Goal: Task Accomplishment & Management: Use online tool/utility

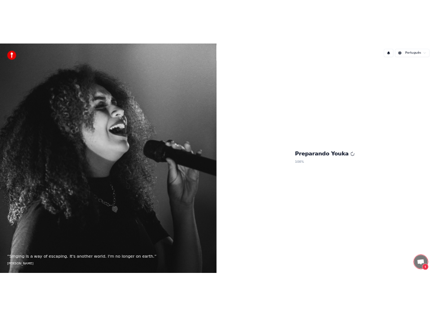
scroll to position [96, 0]
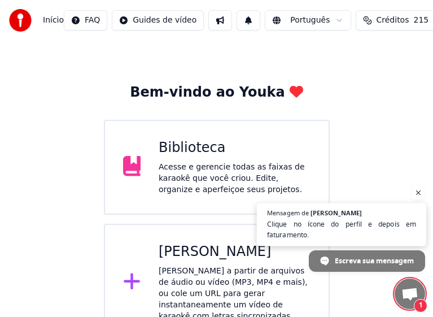
scroll to position [38, 0]
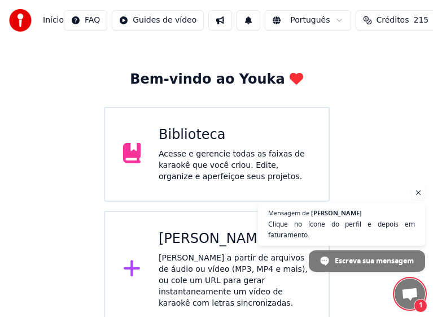
click at [410, 297] on span "Bate-papo aberto" at bounding box center [410, 295] width 18 height 15
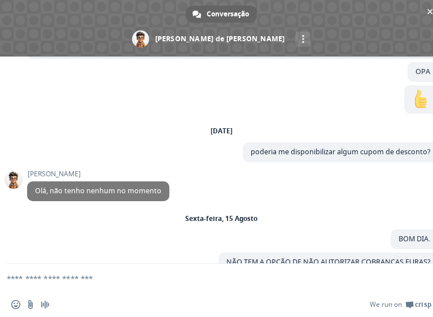
scroll to position [428, 0]
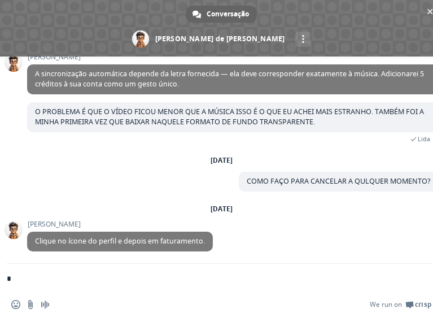
type textarea "**"
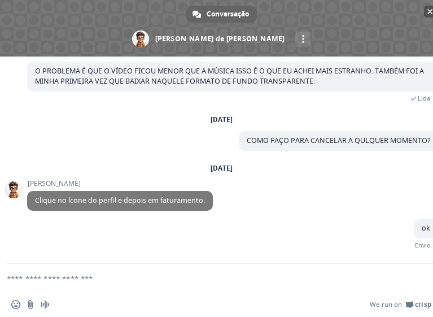
click at [428, 11] on span "Bate-papo" at bounding box center [431, 11] width 6 height 7
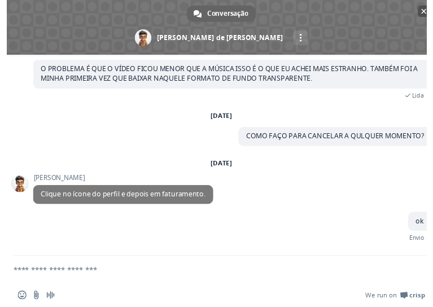
scroll to position [456, 0]
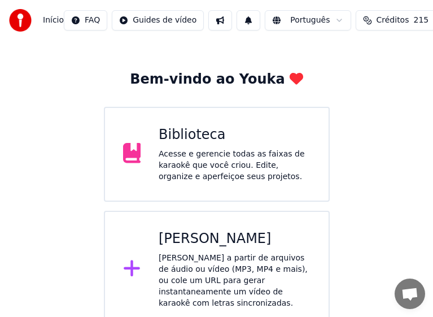
click at [181, 162] on div "Acesse e gerencie todas as faixas de karaokê que você criou. Edite, organize e …" at bounding box center [235, 166] width 152 height 34
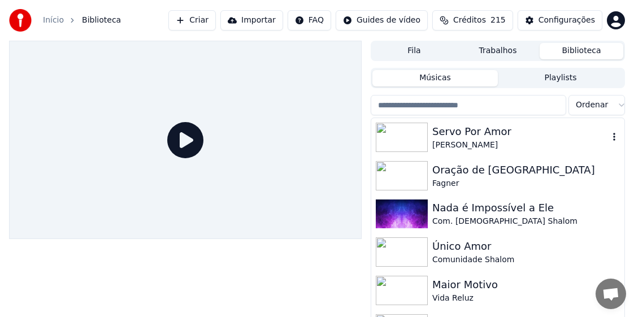
click at [485, 134] on div "Servo Por Amor" at bounding box center [520, 132] width 176 height 16
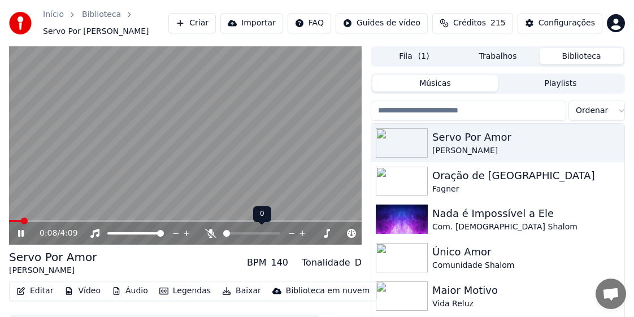
click at [209, 233] on icon at bounding box center [210, 233] width 11 height 9
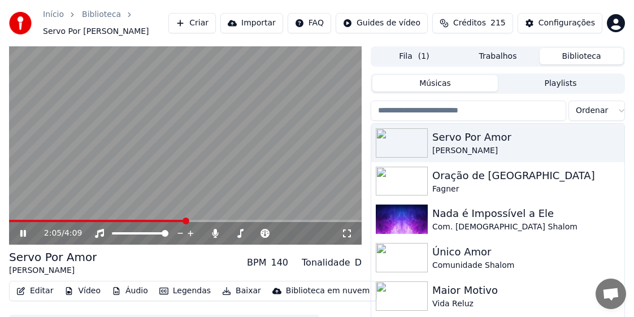
click at [186, 219] on span at bounding box center [186, 221] width 7 height 7
click at [24, 232] on icon at bounding box center [23, 233] width 6 height 7
click at [24, 232] on icon at bounding box center [23, 233] width 7 height 8
click at [24, 232] on icon at bounding box center [23, 233] width 6 height 7
click at [36, 291] on button "Editar" at bounding box center [35, 291] width 46 height 16
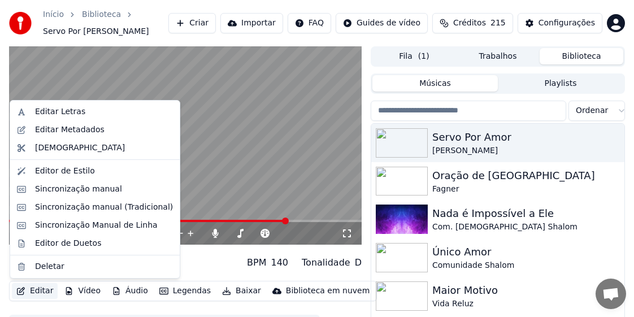
click at [607, 292] on span "Bate-papo aberto" at bounding box center [611, 295] width 18 height 15
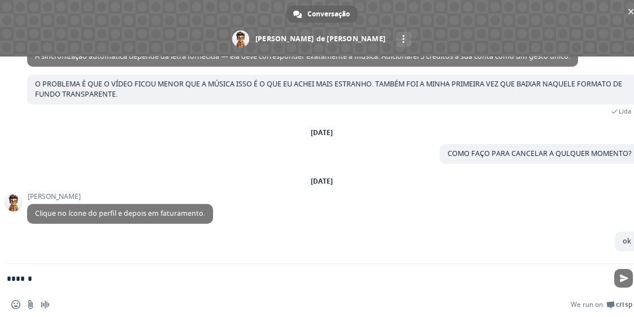
type textarea "*******"
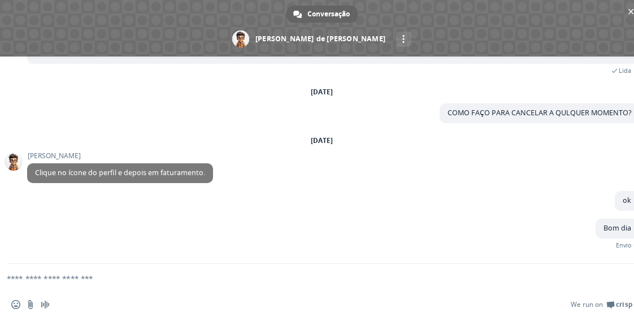
scroll to position [449, 0]
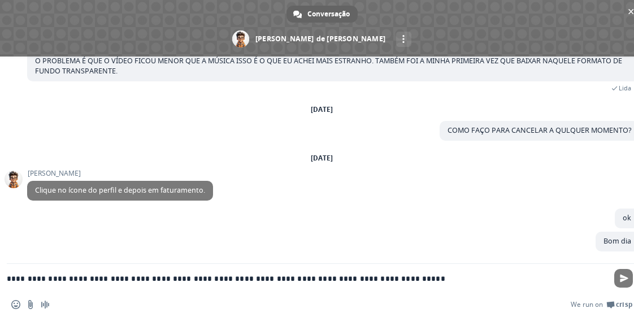
type textarea "**********"
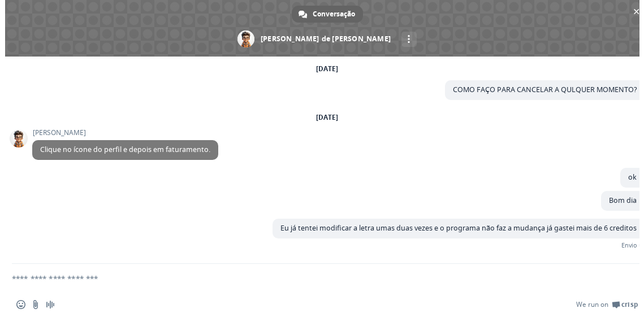
scroll to position [472, 0]
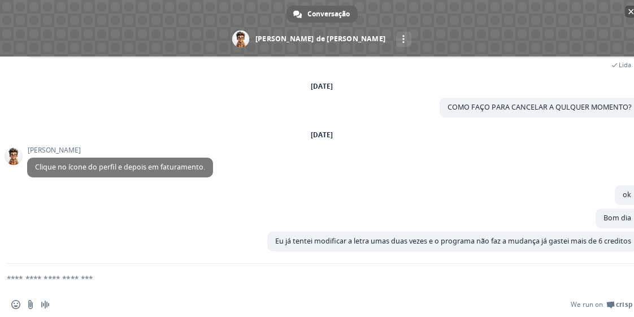
click at [632, 12] on span "Bate-papo" at bounding box center [631, 11] width 6 height 7
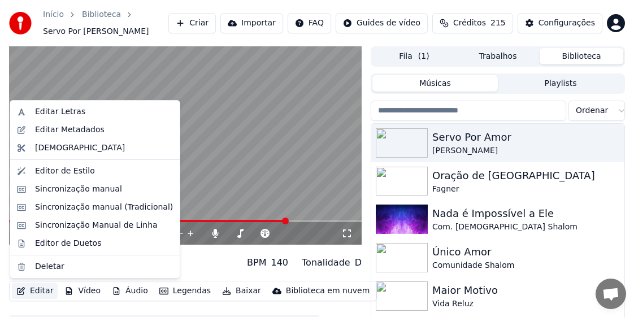
click at [37, 293] on button "Editar" at bounding box center [35, 291] width 46 height 16
click at [59, 112] on div "Editar Letras" at bounding box center [60, 111] width 50 height 11
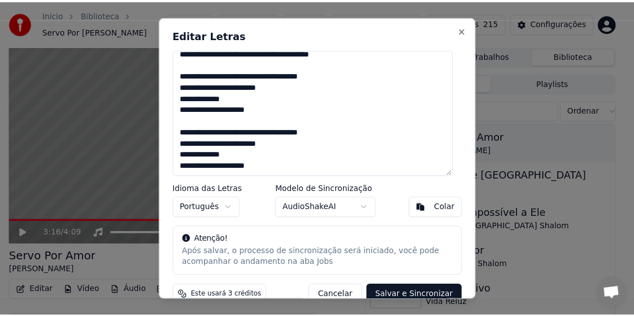
scroll to position [177, 0]
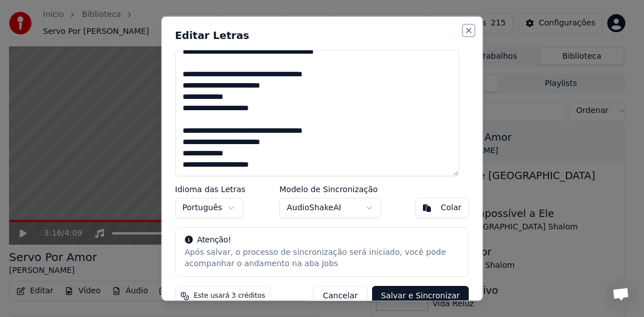
click at [464, 31] on button "Close" at bounding box center [468, 29] width 9 height 9
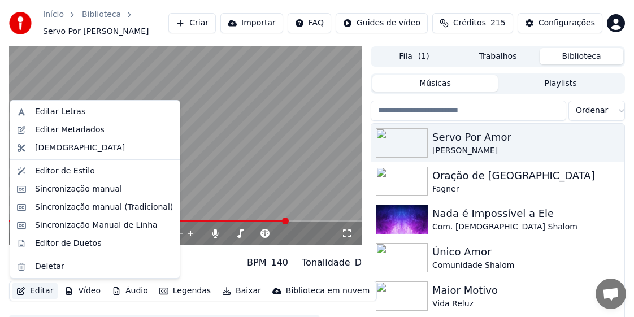
click at [40, 292] on button "Editar" at bounding box center [35, 291] width 46 height 16
click at [205, 268] on div "Servo Por Amor [PERSON_NAME] BPM 140 Tonalidade D" at bounding box center [185, 262] width 353 height 27
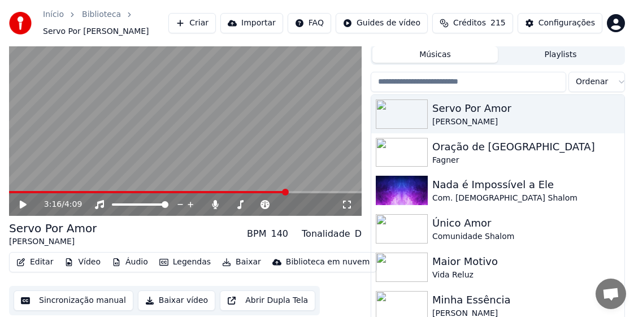
scroll to position [44, 0]
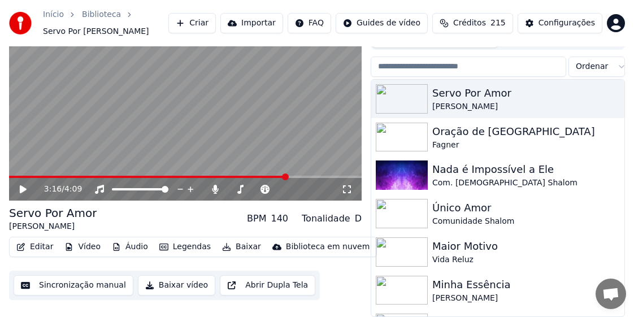
click at [93, 288] on button "Sincronização manual" at bounding box center [74, 285] width 120 height 20
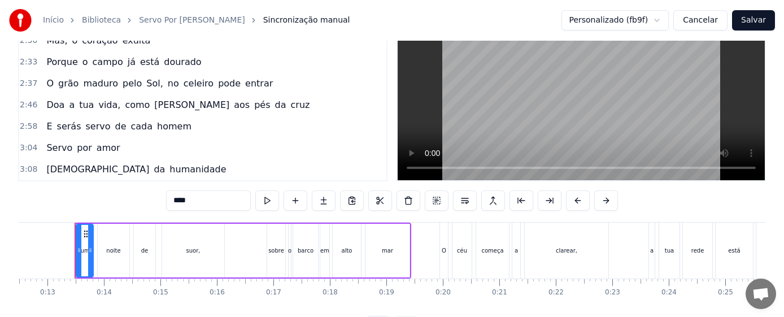
scroll to position [57, 0]
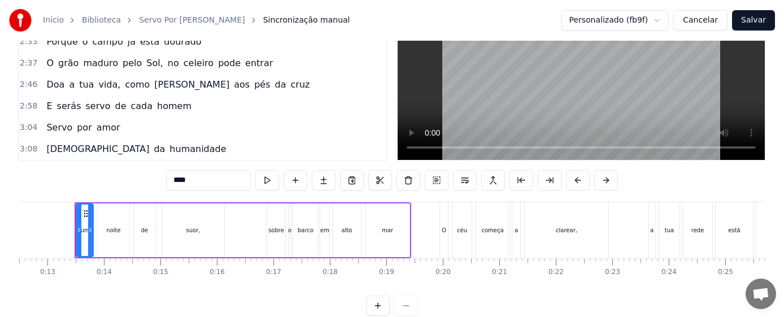
click at [169, 147] on div "3:08 [DEMOGRAPHIC_DATA] da humanidade" at bounding box center [202, 148] width 367 height 21
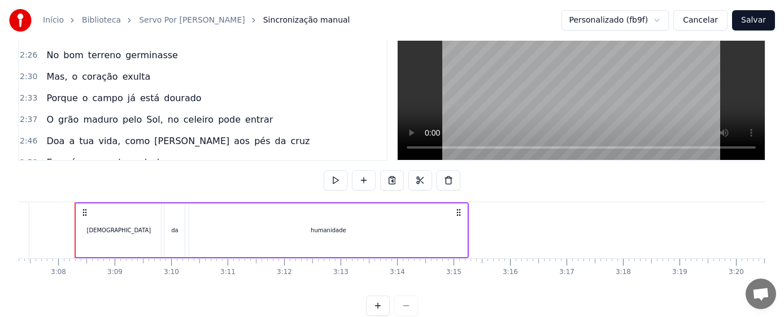
scroll to position [445, 0]
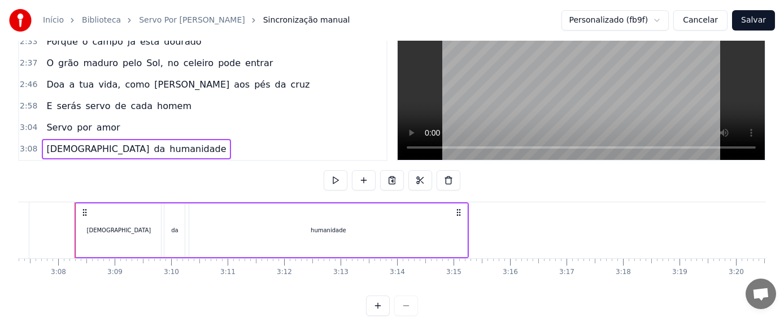
click at [55, 87] on span "Doa" at bounding box center [55, 84] width 20 height 13
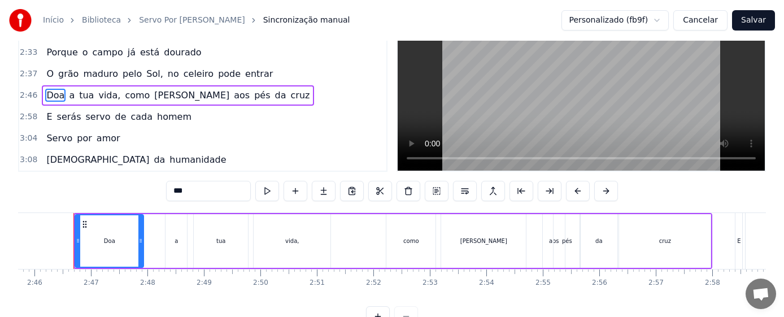
scroll to position [0, 9363]
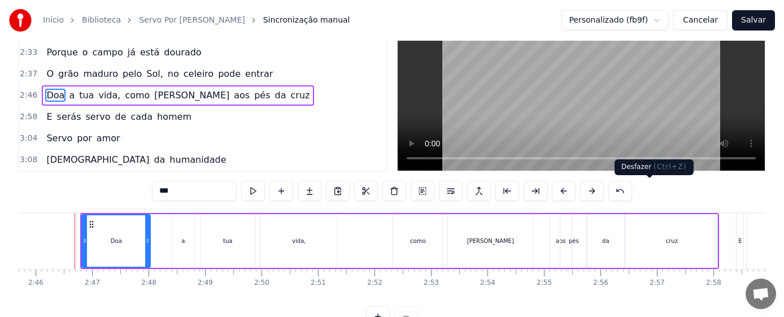
click at [632, 195] on button at bounding box center [621, 191] width 24 height 20
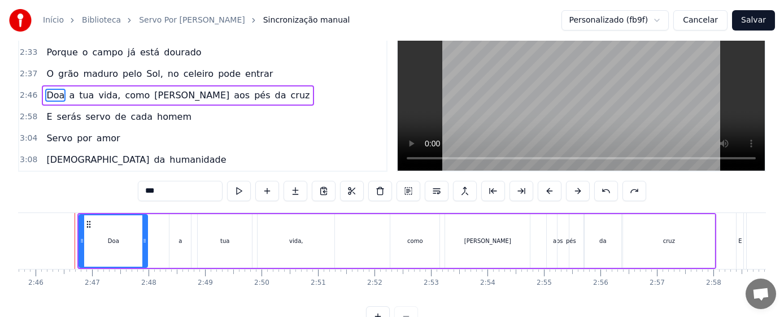
click at [646, 195] on div "***" at bounding box center [392, 191] width 509 height 20
click at [618, 190] on button at bounding box center [607, 191] width 24 height 20
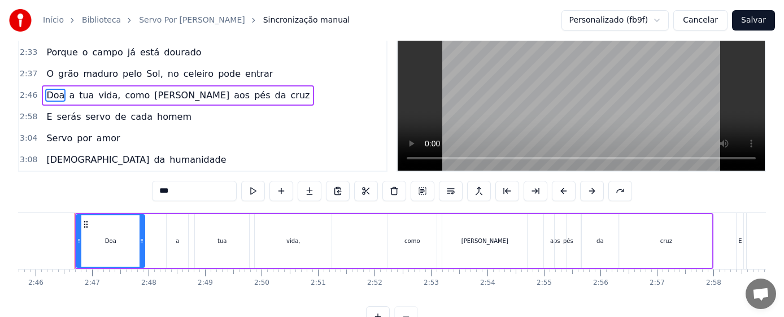
click at [245, 140] on div "3:04 Servo por amor" at bounding box center [202, 138] width 367 height 21
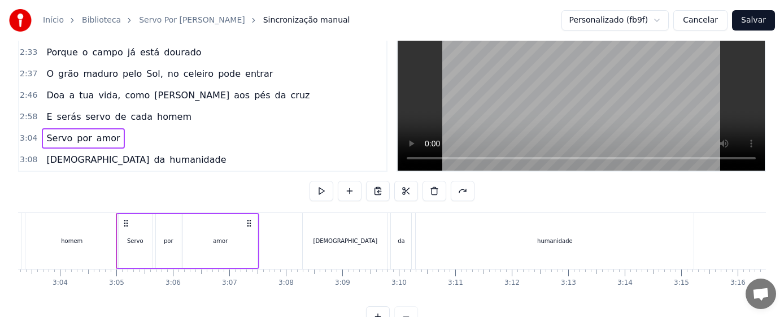
scroll to position [0, 10398]
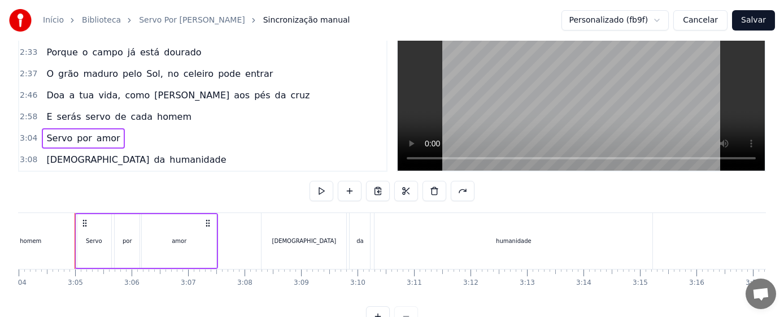
click at [50, 95] on span "Doa" at bounding box center [55, 95] width 20 height 13
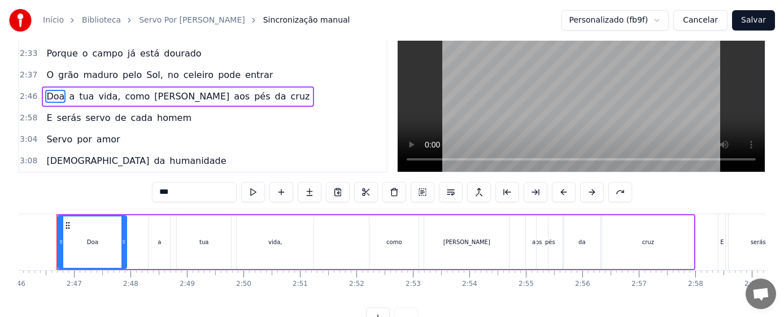
scroll to position [0, 9363]
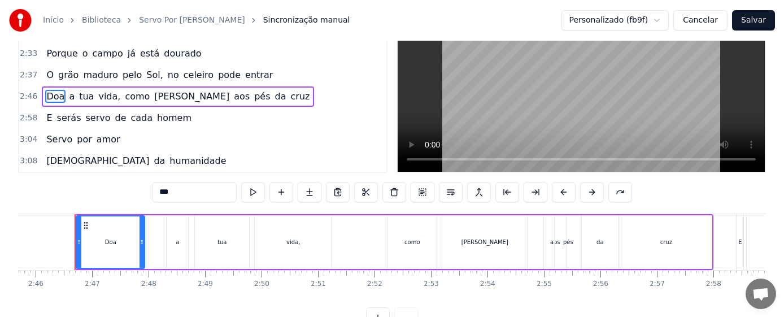
click at [68, 100] on span "a" at bounding box center [72, 96] width 8 height 13
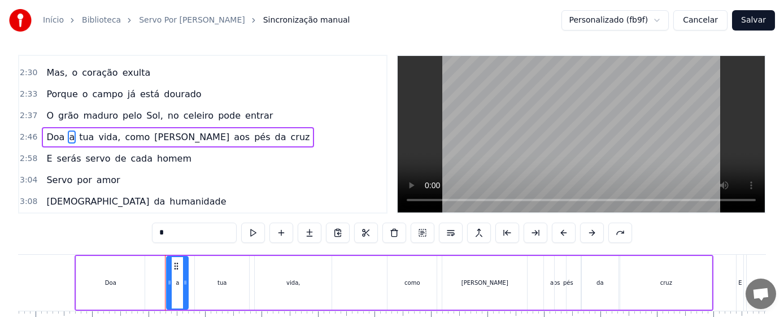
scroll to position [0, 0]
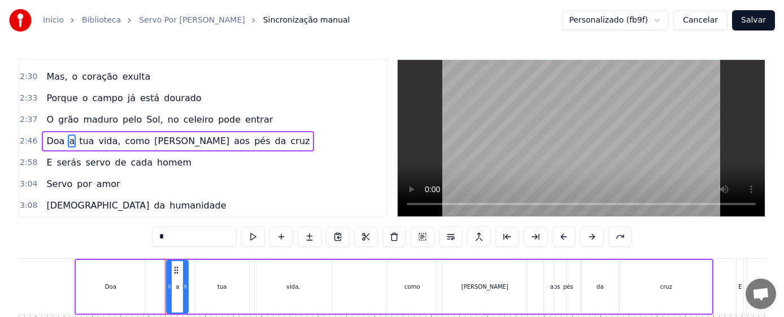
click at [45, 138] on span "Doa" at bounding box center [55, 140] width 20 height 13
type input "***"
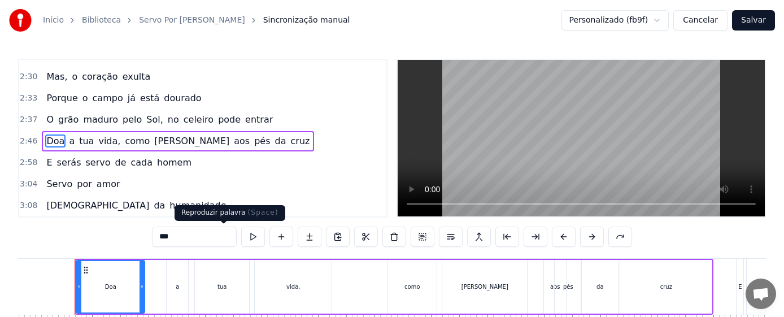
click at [241, 238] on button at bounding box center [253, 237] width 24 height 20
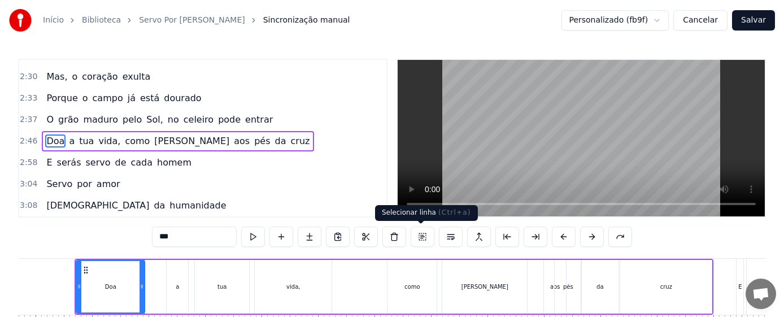
click at [422, 238] on button at bounding box center [423, 237] width 24 height 20
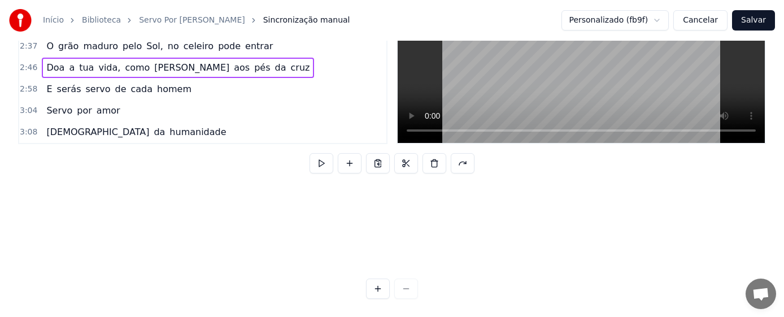
scroll to position [152, 9149]
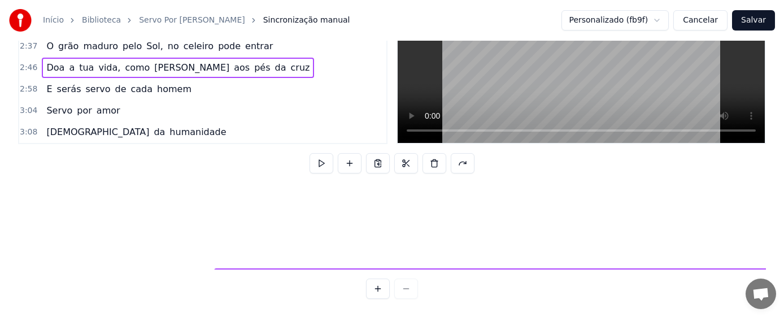
drag, startPoint x: 86, startPoint y: 269, endPoint x: 225, endPoint y: 248, distance: 141.2
click at [225, 248] on div "Numa noite de suor, sobre o barco em alto mar O céu começa a clarear, a tua red…" at bounding box center [392, 227] width 748 height 85
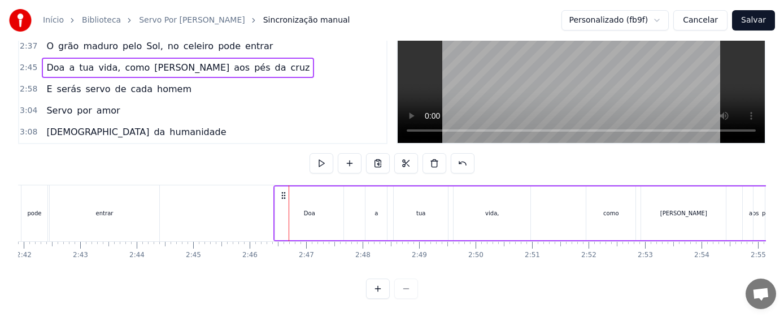
drag, startPoint x: 225, startPoint y: 185, endPoint x: 284, endPoint y: 189, distance: 59.5
click at [284, 191] on icon at bounding box center [283, 195] width 9 height 9
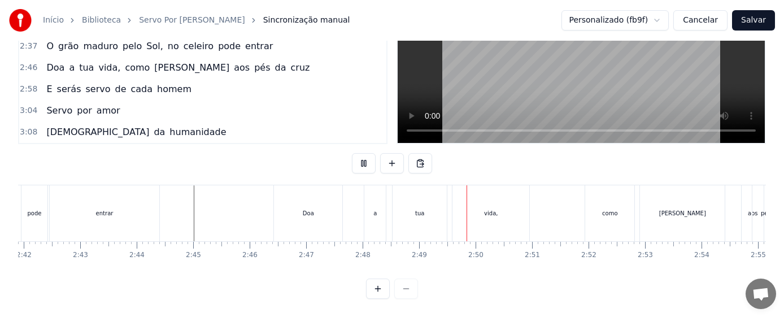
click at [318, 206] on div "Doa" at bounding box center [308, 213] width 68 height 56
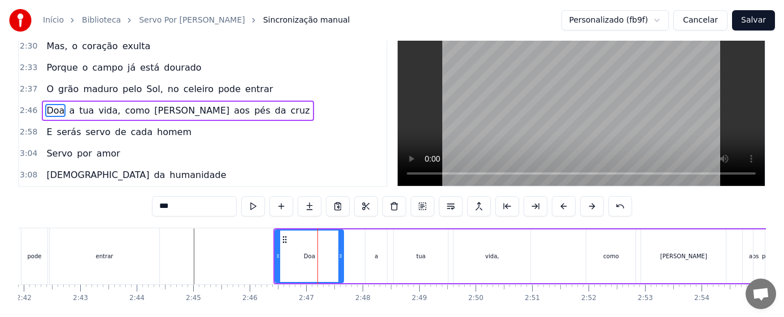
scroll to position [0, 0]
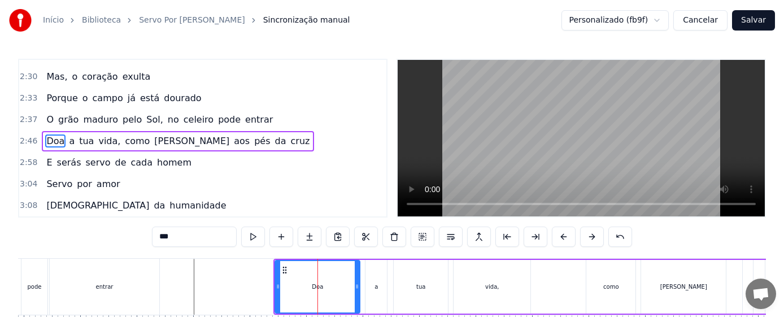
drag, startPoint x: 342, startPoint y: 299, endPoint x: 358, endPoint y: 299, distance: 16.4
click at [358, 299] on div at bounding box center [357, 286] width 5 height 51
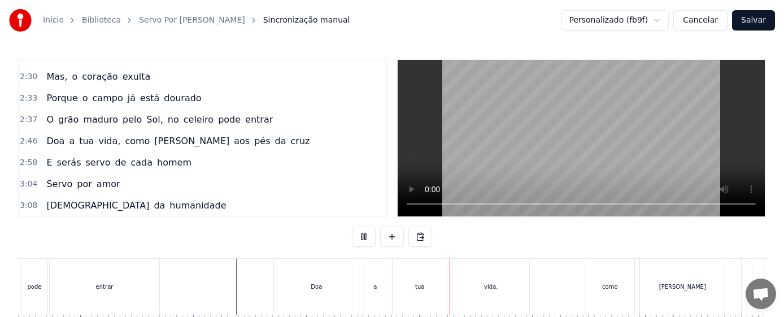
click at [375, 289] on div "a" at bounding box center [375, 287] width 3 height 8
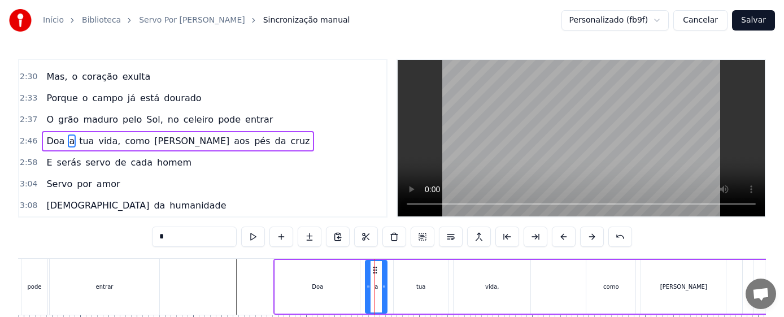
click at [241, 236] on button at bounding box center [253, 237] width 24 height 20
drag, startPoint x: 384, startPoint y: 285, endPoint x: 401, endPoint y: 286, distance: 16.4
click at [401, 286] on icon at bounding box center [400, 286] width 5 height 9
drag, startPoint x: 368, startPoint y: 289, endPoint x: 377, endPoint y: 288, distance: 9.1
click at [377, 288] on icon at bounding box center [375, 286] width 5 height 9
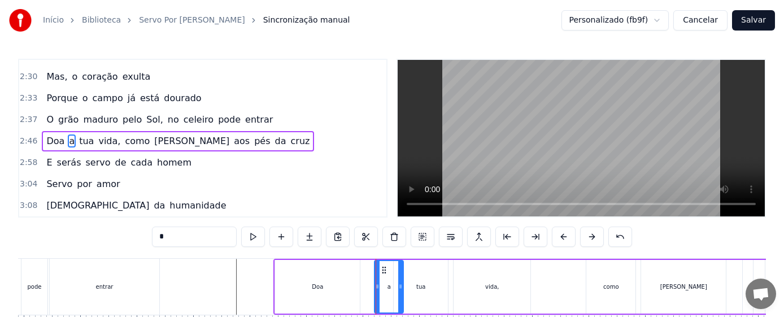
click at [428, 289] on div "tua" at bounding box center [421, 287] width 54 height 54
type input "***"
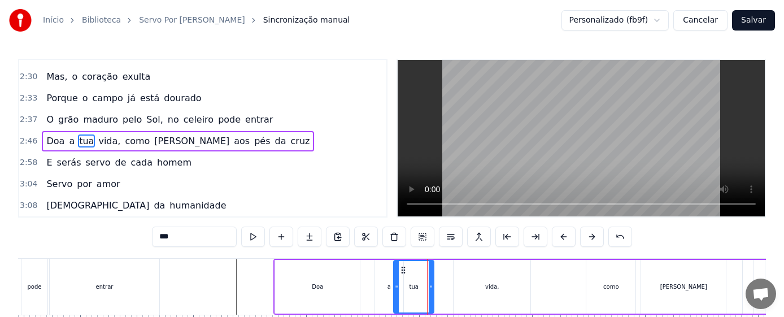
drag, startPoint x: 447, startPoint y: 288, endPoint x: 433, endPoint y: 293, distance: 15.0
click at [433, 293] on div at bounding box center [431, 286] width 5 height 51
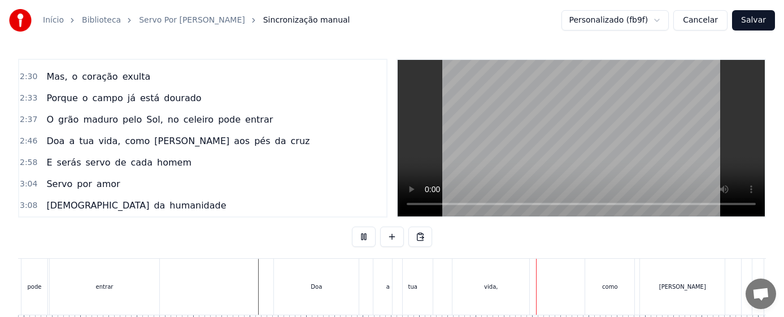
click at [418, 283] on div "tua" at bounding box center [413, 287] width 40 height 56
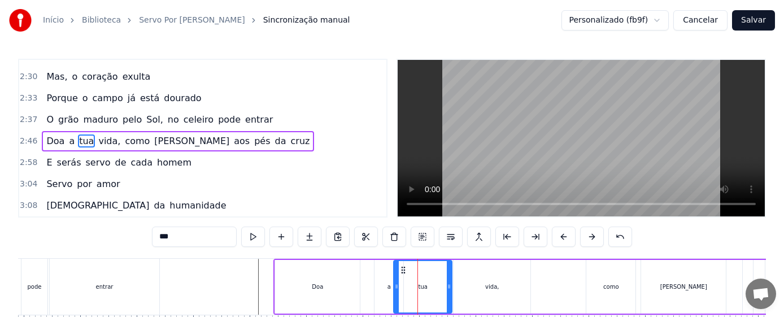
drag, startPoint x: 432, startPoint y: 292, endPoint x: 450, endPoint y: 291, distance: 18.1
click at [450, 291] on div at bounding box center [449, 286] width 5 height 51
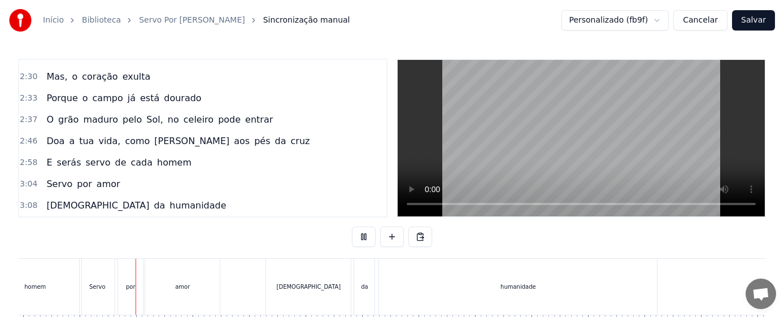
scroll to position [0, 10432]
click at [477, 291] on div "humanidade" at bounding box center [479, 287] width 278 height 56
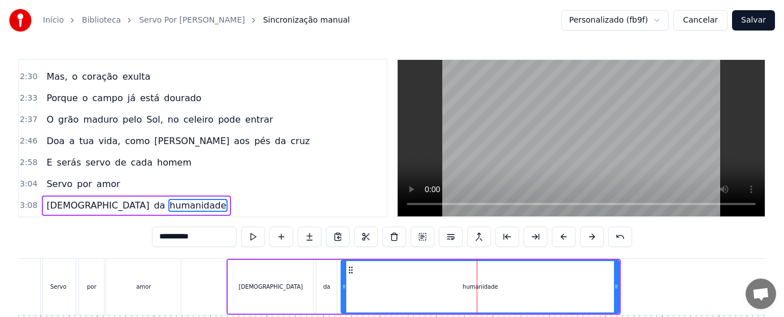
scroll to position [47, 0]
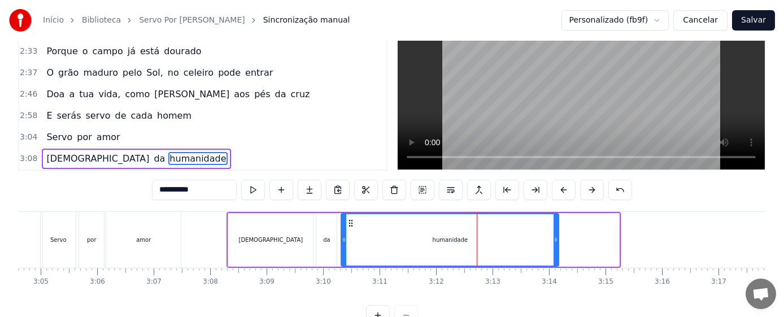
drag, startPoint x: 619, startPoint y: 250, endPoint x: 558, endPoint y: 262, distance: 61.6
click at [558, 262] on div at bounding box center [556, 239] width 5 height 51
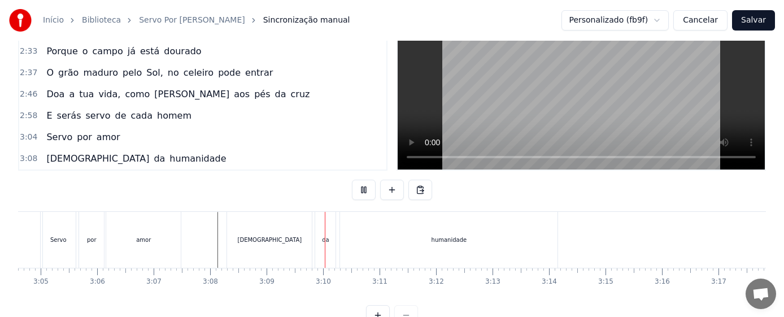
click at [275, 242] on div "[DEMOGRAPHIC_DATA]" at bounding box center [270, 240] width 64 height 8
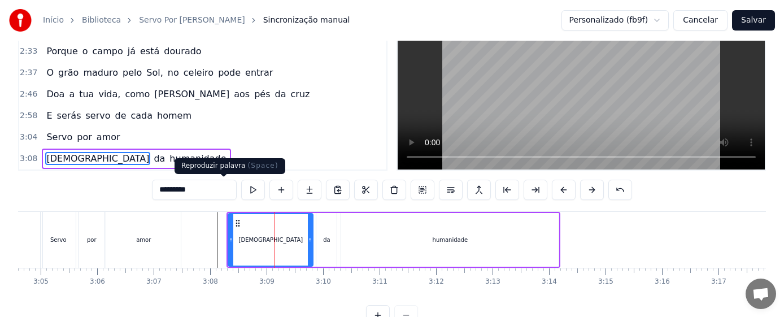
click at [241, 190] on button at bounding box center [253, 190] width 24 height 20
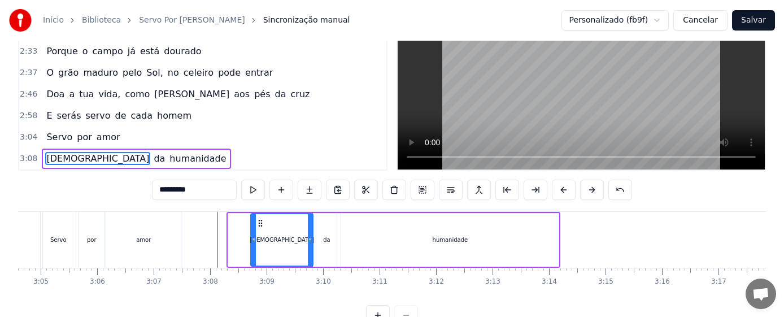
drag, startPoint x: 232, startPoint y: 248, endPoint x: 255, endPoint y: 249, distance: 22.6
click at [255, 249] on div at bounding box center [253, 239] width 5 height 51
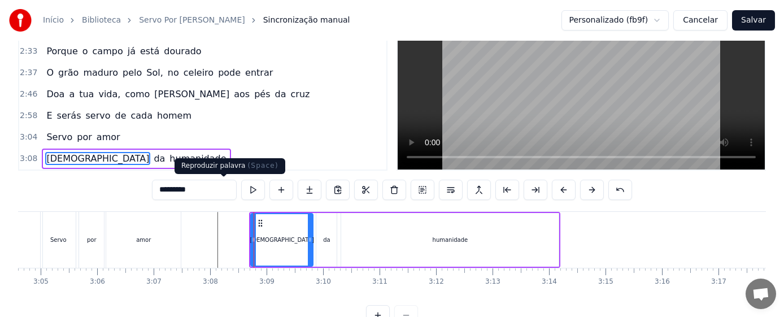
click at [241, 189] on button at bounding box center [253, 190] width 24 height 20
click at [326, 242] on div "da" at bounding box center [326, 240] width 7 height 8
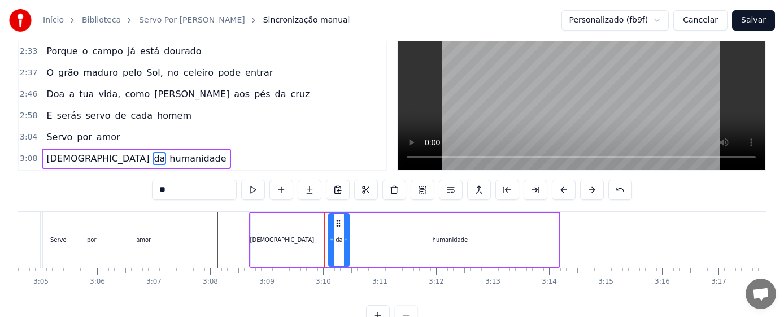
drag, startPoint x: 328, startPoint y: 222, endPoint x: 342, endPoint y: 222, distance: 14.7
click at [342, 222] on icon at bounding box center [338, 223] width 9 height 9
click at [302, 245] on div "[DEMOGRAPHIC_DATA]" at bounding box center [282, 240] width 62 height 54
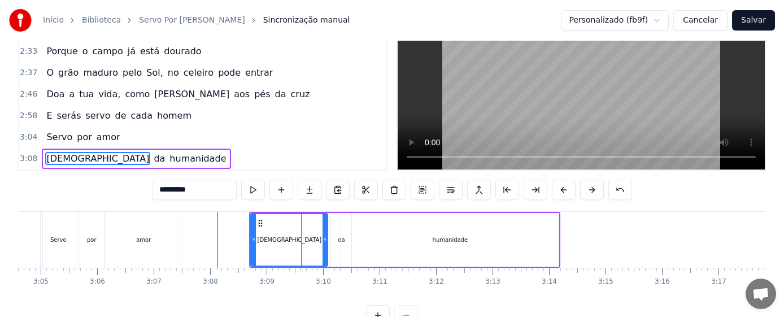
drag, startPoint x: 311, startPoint y: 245, endPoint x: 326, endPoint y: 245, distance: 14.7
click at [326, 245] on div at bounding box center [325, 239] width 5 height 51
click at [241, 189] on button at bounding box center [253, 190] width 24 height 20
click at [338, 242] on div "da" at bounding box center [341, 240] width 7 height 8
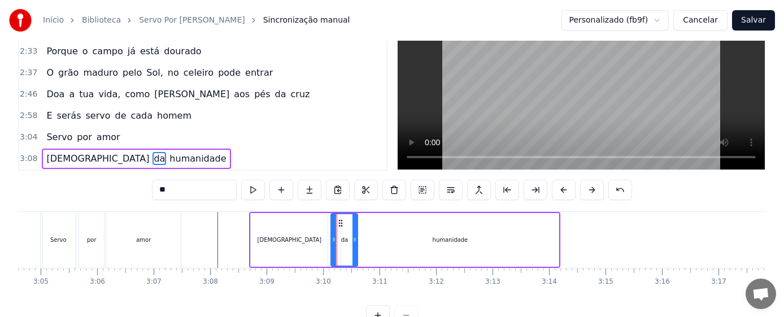
drag, startPoint x: 350, startPoint y: 239, endPoint x: 357, endPoint y: 240, distance: 6.3
click at [357, 240] on icon at bounding box center [355, 239] width 5 height 9
click at [337, 243] on icon at bounding box center [338, 239] width 5 height 9
click at [314, 246] on div "[DEMOGRAPHIC_DATA]" at bounding box center [289, 240] width 77 height 54
type input "*********"
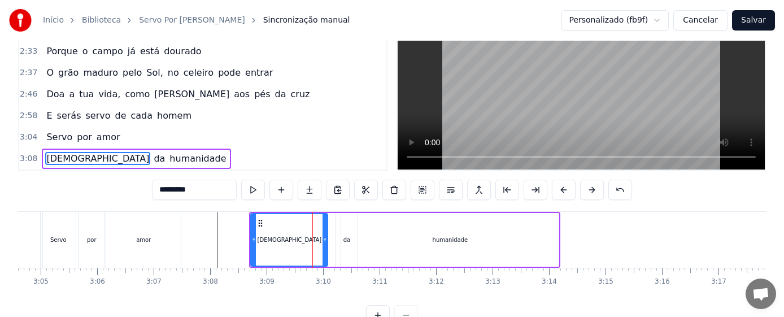
click at [328, 245] on div "[DEMOGRAPHIC_DATA]" at bounding box center [289, 240] width 78 height 54
drag, startPoint x: 327, startPoint y: 245, endPoint x: 337, endPoint y: 246, distance: 10.2
click at [337, 246] on div at bounding box center [335, 239] width 5 height 51
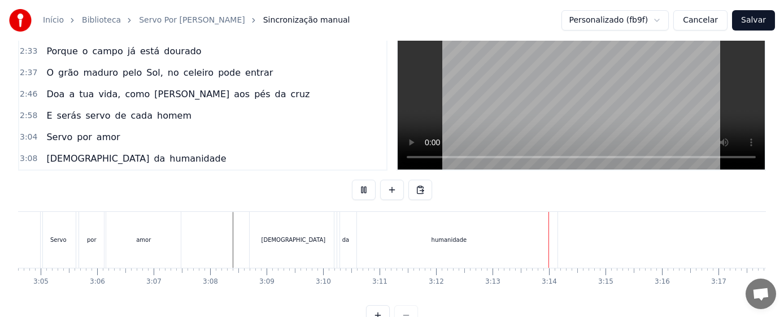
click at [518, 248] on div "humanidade" at bounding box center [449, 240] width 218 height 56
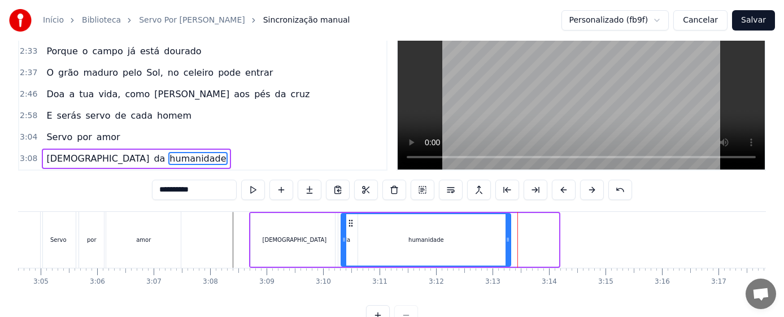
drag, startPoint x: 557, startPoint y: 249, endPoint x: 509, endPoint y: 250, distance: 48.0
click at [509, 250] on div at bounding box center [508, 239] width 5 height 51
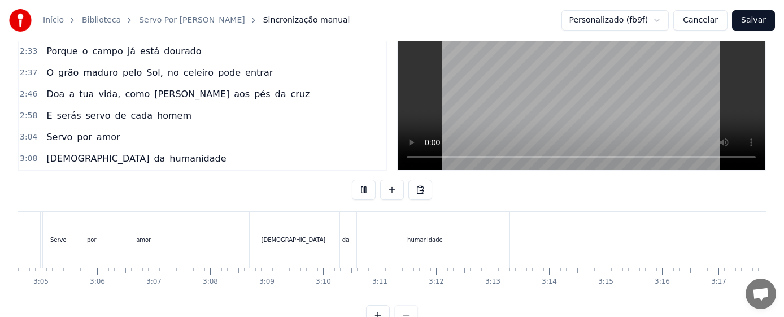
click at [406, 240] on div "humanidade" at bounding box center [425, 240] width 170 height 56
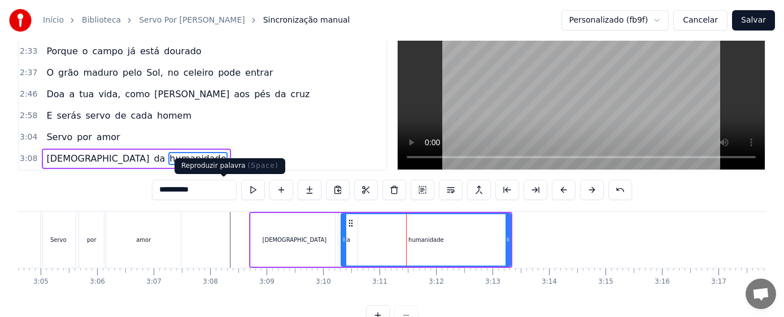
click at [241, 188] on button at bounding box center [253, 190] width 24 height 20
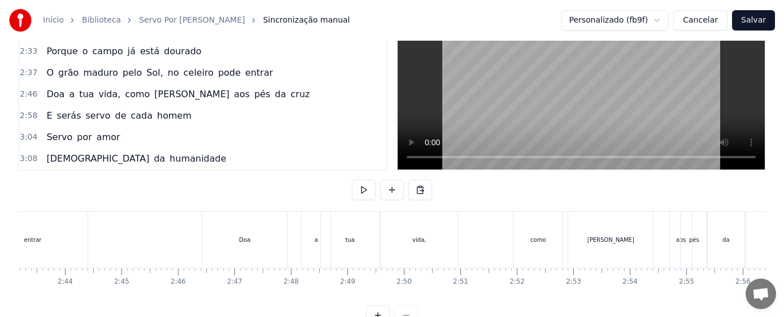
scroll to position [0, 9200]
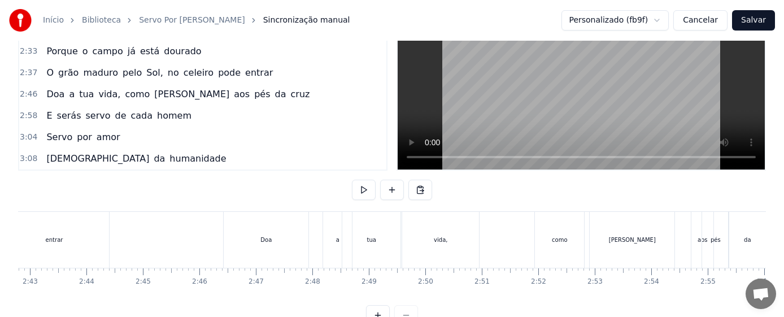
click at [271, 240] on div "Doa" at bounding box center [266, 240] width 11 height 8
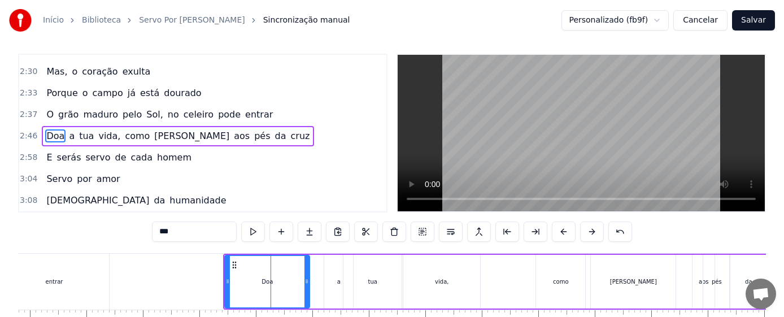
scroll to position [0, 0]
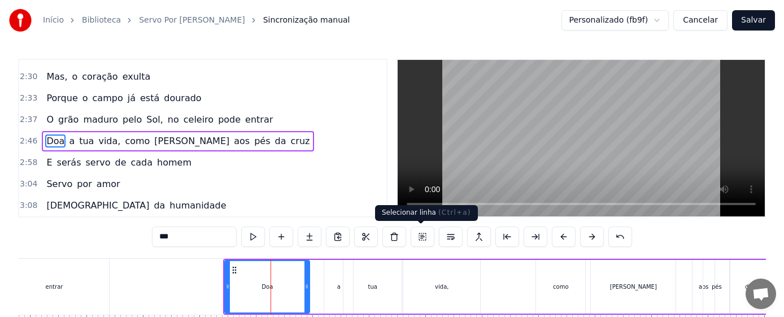
click at [423, 236] on button at bounding box center [423, 237] width 24 height 20
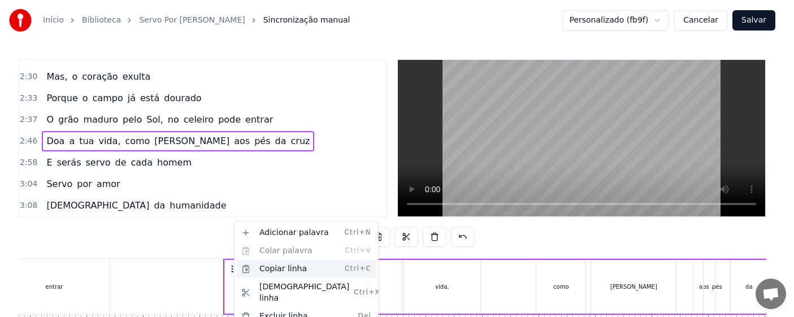
click at [283, 267] on div "Copiar linha Ctrl+C" at bounding box center [306, 269] width 139 height 18
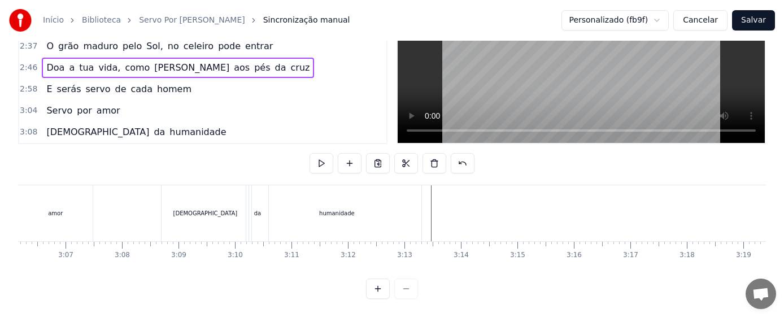
scroll to position [0, 10574]
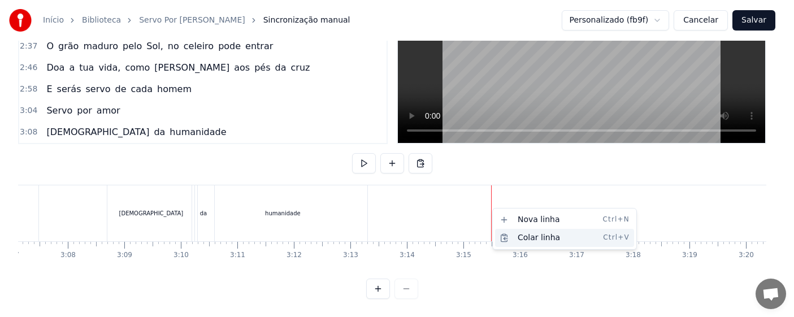
click at [535, 238] on div "Colar linha Ctrl+V" at bounding box center [564, 238] width 139 height 18
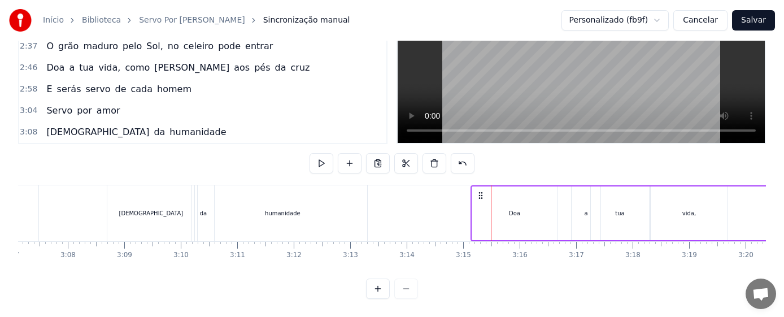
drag, startPoint x: 502, startPoint y: 186, endPoint x: 481, endPoint y: 188, distance: 20.4
click at [481, 191] on icon at bounding box center [480, 195] width 9 height 9
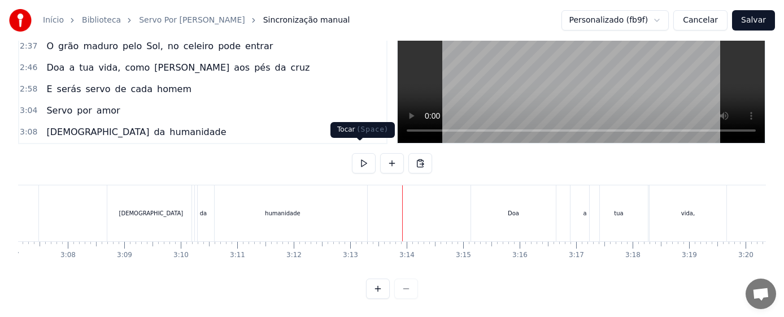
click at [354, 153] on button at bounding box center [364, 163] width 24 height 20
click at [519, 206] on div "Doa" at bounding box center [513, 213] width 85 height 56
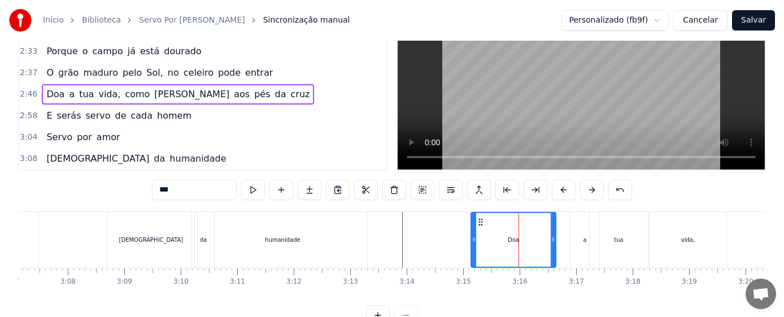
scroll to position [466, 0]
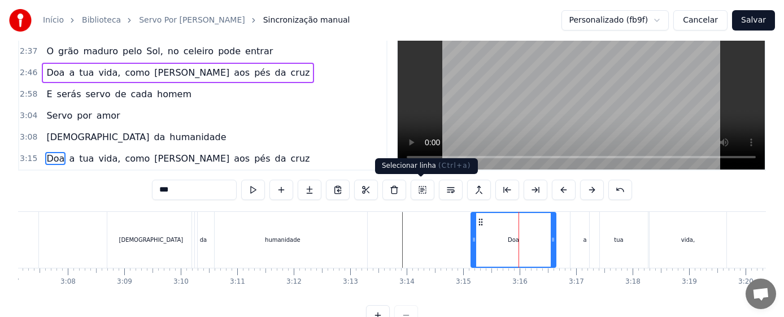
click at [421, 190] on button at bounding box center [423, 190] width 24 height 20
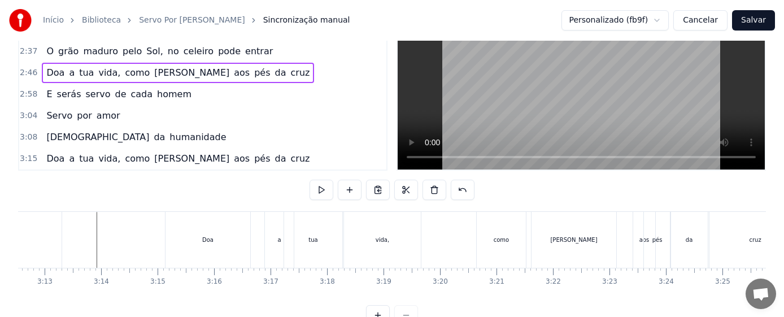
scroll to position [0, 10847]
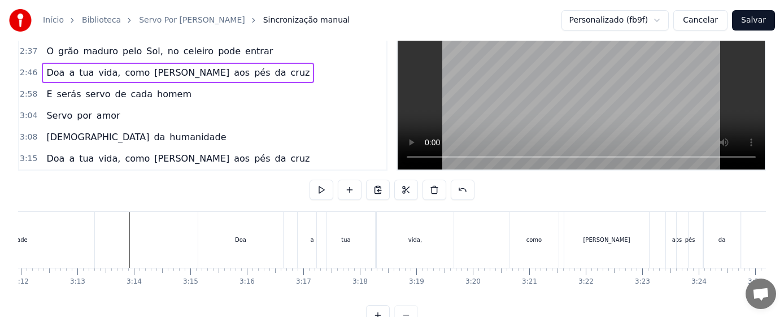
click at [263, 248] on div "Doa" at bounding box center [240, 240] width 85 height 56
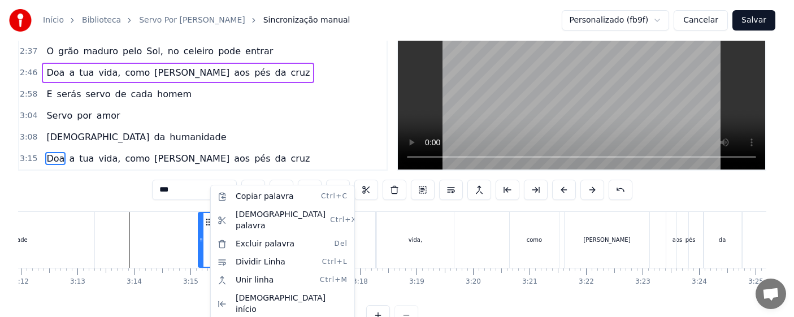
click at [400, 245] on html "Início Biblioteca Servo Por [PERSON_NAME] manual Personalizado (fb9f) Cancelar …" at bounding box center [397, 148] width 794 height 390
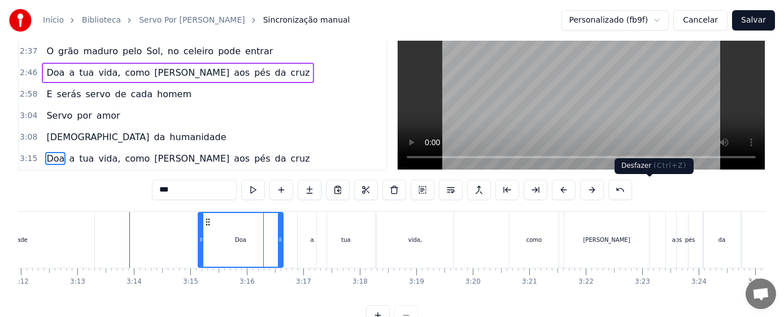
click at [632, 192] on button at bounding box center [621, 190] width 24 height 20
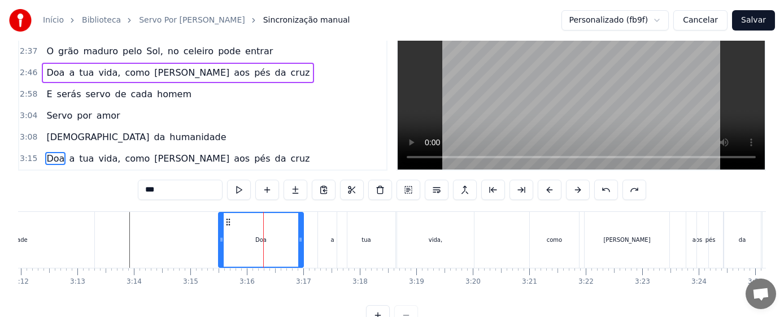
click at [646, 192] on div "***" at bounding box center [392, 190] width 509 height 20
click at [618, 190] on button at bounding box center [607, 190] width 24 height 20
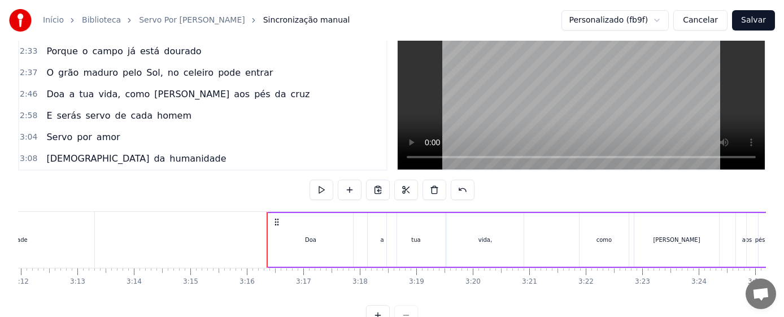
scroll to position [466, 0]
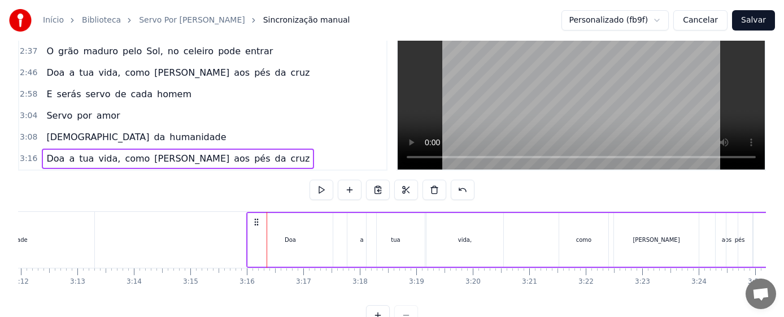
drag, startPoint x: 277, startPoint y: 221, endPoint x: 257, endPoint y: 220, distance: 20.4
click at [257, 220] on icon at bounding box center [256, 222] width 9 height 9
click at [312, 191] on button at bounding box center [322, 190] width 24 height 20
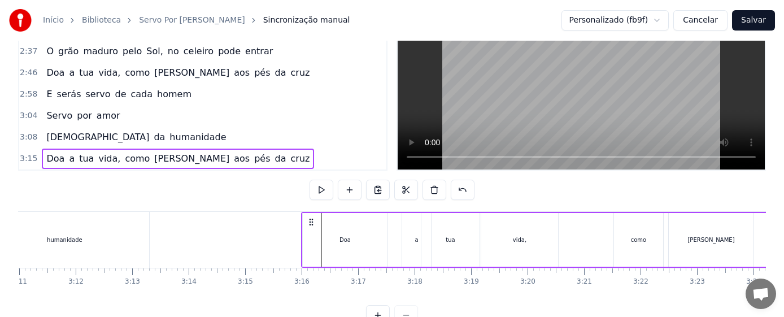
scroll to position [0, 10771]
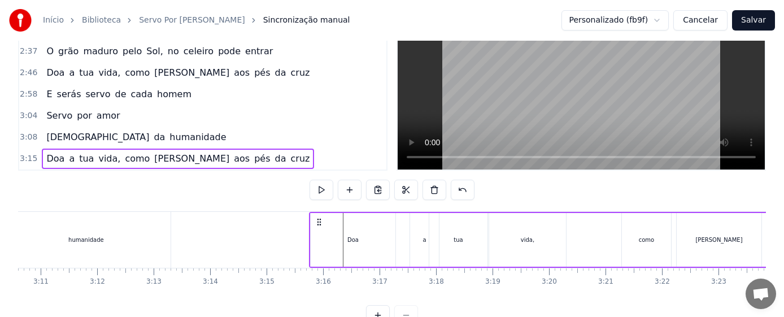
drag, startPoint x: 333, startPoint y: 224, endPoint x: 320, endPoint y: 224, distance: 13.6
click at [320, 224] on icon at bounding box center [319, 222] width 9 height 9
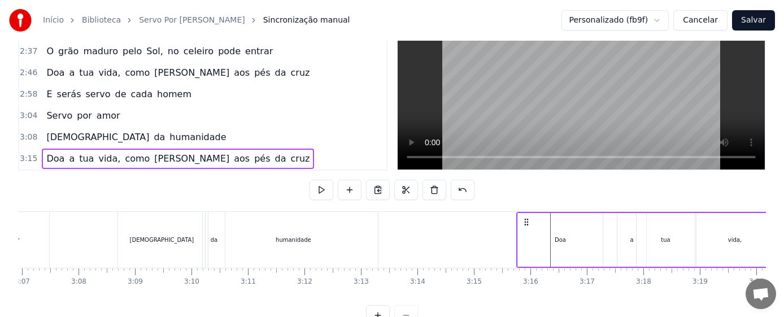
scroll to position [0, 10520]
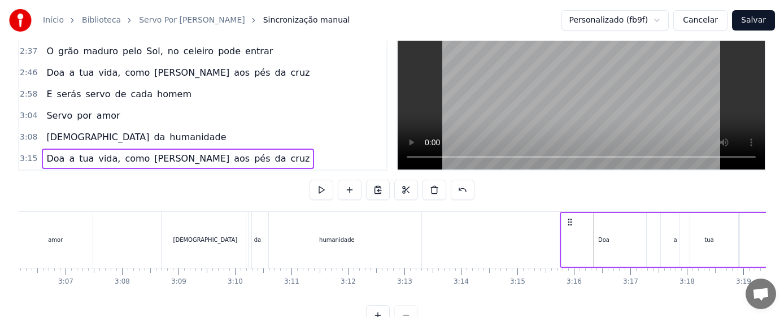
click at [576, 236] on div "Doa" at bounding box center [604, 240] width 85 height 54
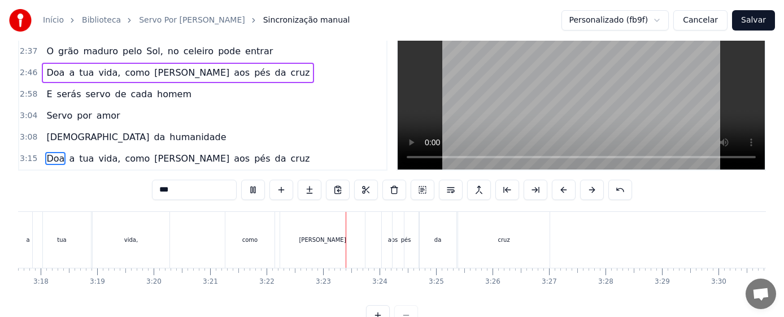
scroll to position [0, 10869]
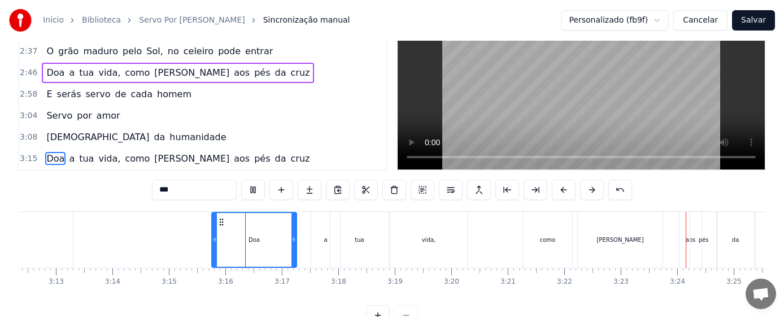
click at [417, 250] on div "vida," at bounding box center [428, 240] width 77 height 56
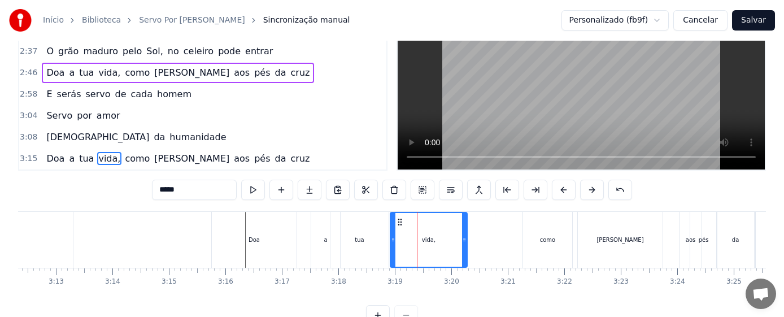
click at [602, 242] on div "[PERSON_NAME]" at bounding box center [620, 240] width 85 height 56
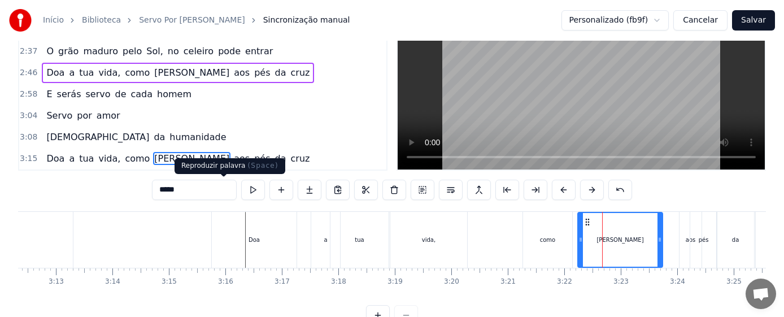
click at [241, 189] on button at bounding box center [253, 190] width 24 height 20
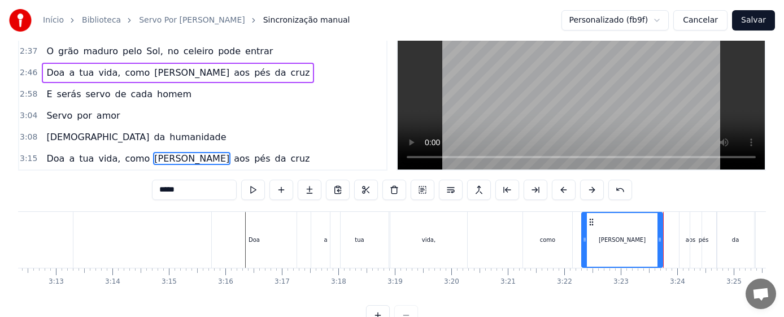
click at [585, 249] on div at bounding box center [585, 240] width 5 height 54
click at [241, 189] on button at bounding box center [253, 190] width 24 height 20
click at [555, 244] on div "como" at bounding box center [547, 240] width 49 height 56
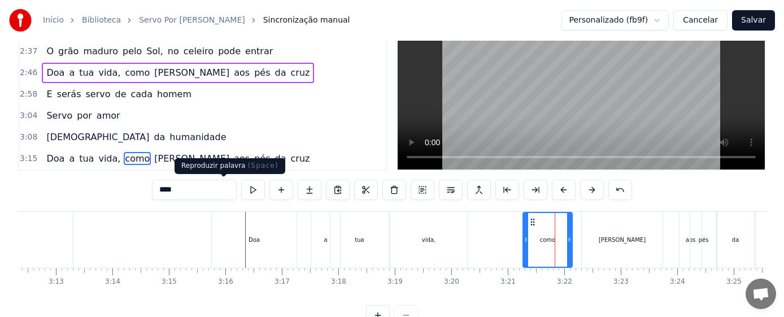
click at [241, 189] on button at bounding box center [253, 190] width 24 height 20
click at [241, 190] on button at bounding box center [253, 190] width 24 height 20
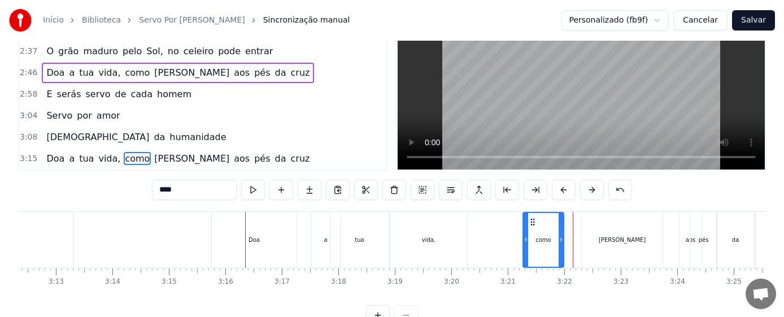
drag, startPoint x: 571, startPoint y: 244, endPoint x: 562, endPoint y: 246, distance: 8.9
click at [562, 246] on div at bounding box center [561, 240] width 5 height 54
click at [597, 248] on div "[PERSON_NAME]" at bounding box center [622, 240] width 81 height 56
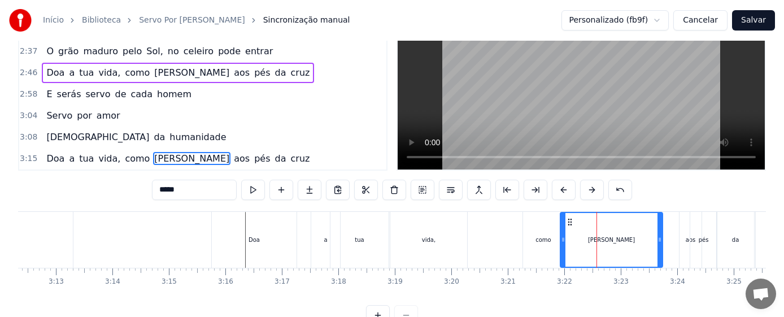
drag, startPoint x: 584, startPoint y: 246, endPoint x: 562, endPoint y: 250, distance: 21.8
click at [562, 250] on div at bounding box center [563, 240] width 5 height 54
drag, startPoint x: 662, startPoint y: 250, endPoint x: 637, endPoint y: 255, distance: 24.7
click at [637, 255] on div at bounding box center [635, 240] width 5 height 54
click at [544, 251] on div "como" at bounding box center [543, 240] width 41 height 56
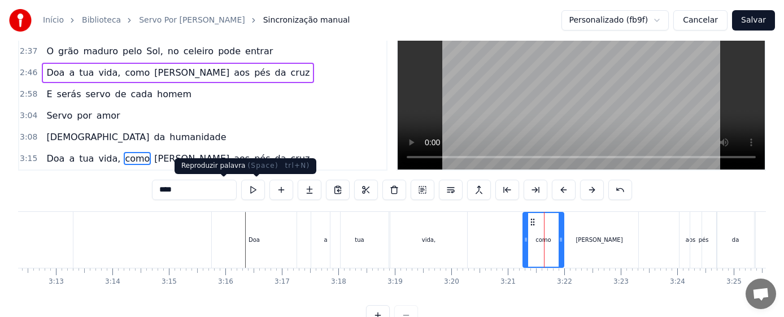
click at [241, 188] on button at bounding box center [253, 190] width 24 height 20
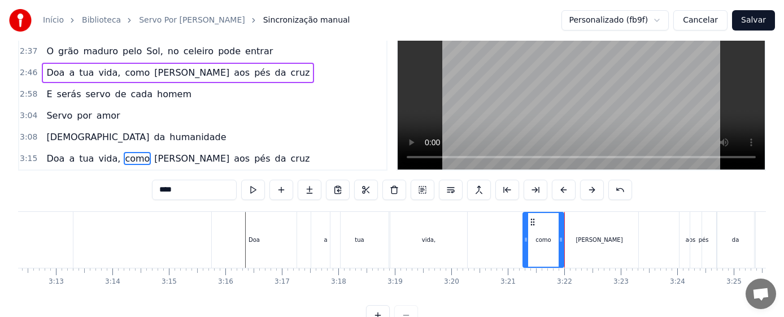
click at [581, 237] on div "[PERSON_NAME]" at bounding box center [600, 240] width 78 height 56
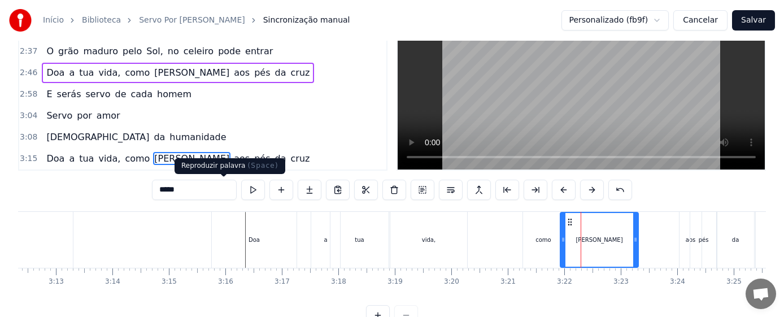
click at [241, 193] on button at bounding box center [253, 190] width 24 height 20
click at [685, 243] on div "aos" at bounding box center [691, 240] width 22 height 56
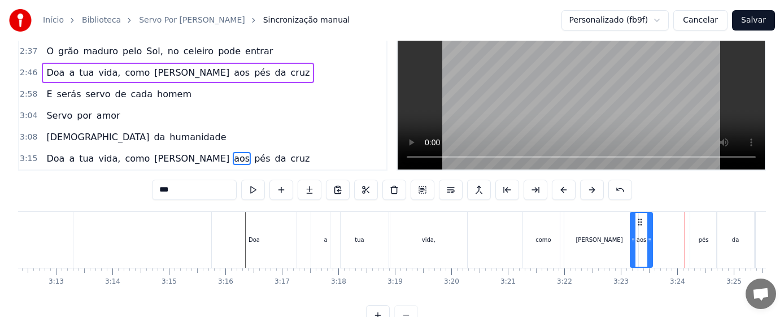
drag, startPoint x: 688, startPoint y: 223, endPoint x: 639, endPoint y: 227, distance: 49.4
click at [639, 227] on div "aos" at bounding box center [641, 240] width 21 height 54
click at [701, 245] on div "pés" at bounding box center [704, 240] width 27 height 56
type input "***"
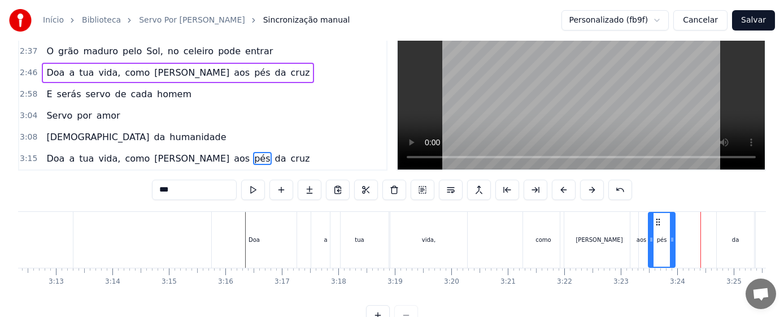
drag, startPoint x: 698, startPoint y: 223, endPoint x: 657, endPoint y: 228, distance: 41.6
click at [656, 227] on div "pés" at bounding box center [661, 240] width 25 height 54
click at [496, 241] on div "Doa a tua vida, como [PERSON_NAME] aos pés da cruz" at bounding box center [530, 240] width 639 height 56
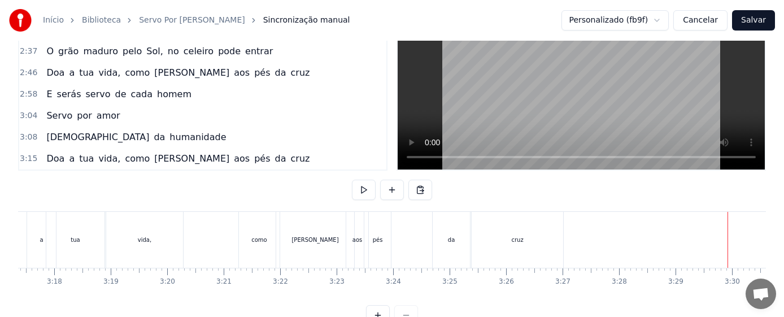
scroll to position [0, 10847]
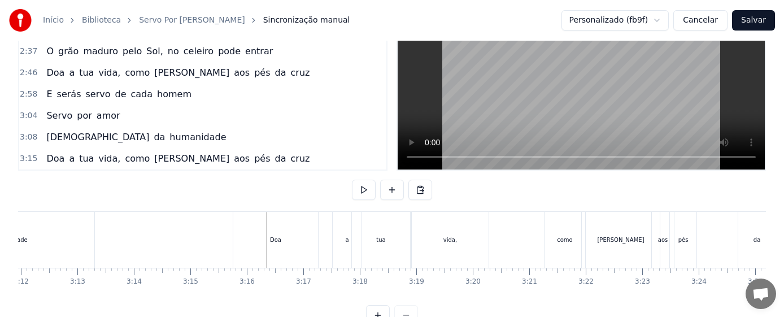
click at [663, 249] on div "aos" at bounding box center [663, 240] width 22 height 56
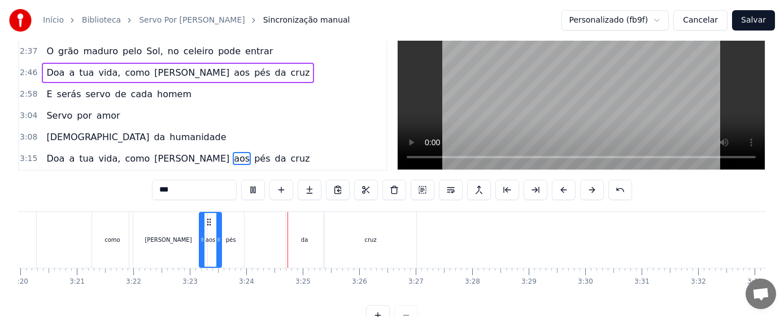
scroll to position [0, 11492]
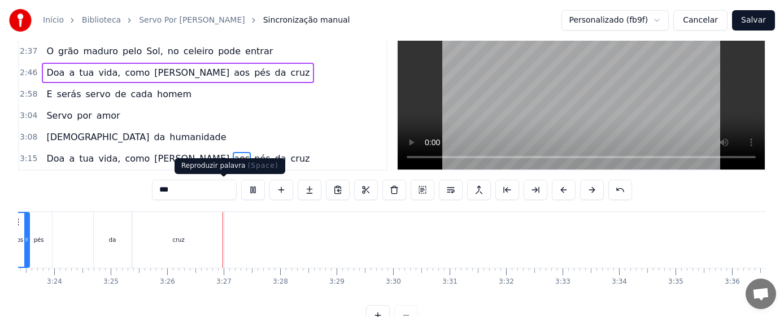
click at [241, 190] on button at bounding box center [253, 190] width 24 height 20
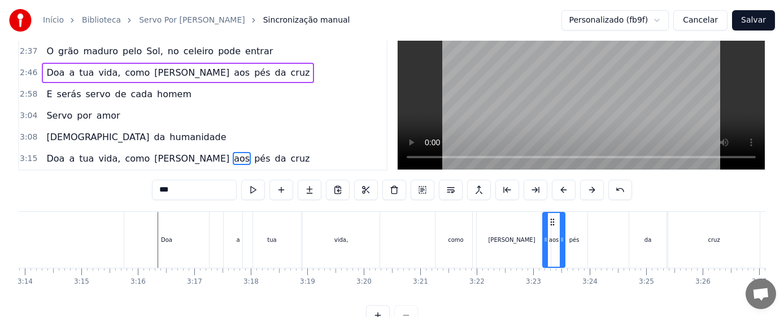
scroll to position [0, 10891]
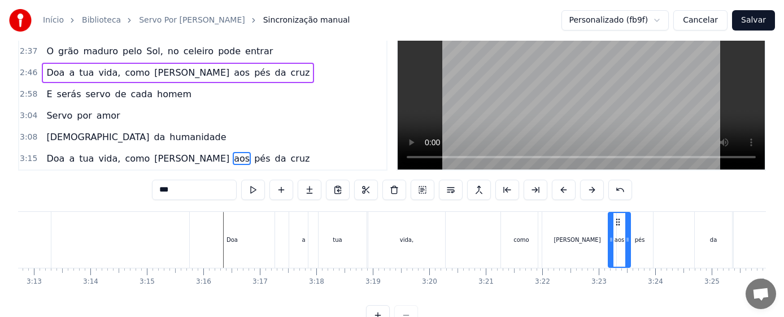
click at [618, 250] on div "aos" at bounding box center [619, 240] width 21 height 54
click at [241, 193] on button at bounding box center [253, 190] width 24 height 20
click at [640, 245] on div "pés" at bounding box center [640, 240] width 27 height 56
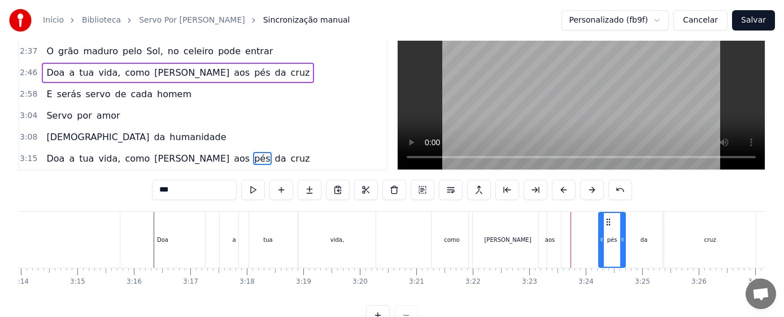
scroll to position [0, 10962]
drag, startPoint x: 638, startPoint y: 224, endPoint x: 593, endPoint y: 231, distance: 45.1
click at [593, 231] on div "pés" at bounding box center [595, 240] width 25 height 54
click at [549, 236] on div "aos" at bounding box center [549, 240] width 10 height 8
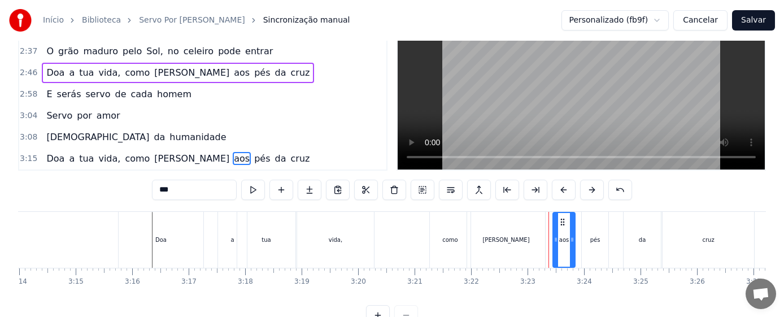
drag, startPoint x: 549, startPoint y: 222, endPoint x: 565, endPoint y: 226, distance: 16.3
click at [565, 226] on icon at bounding box center [562, 222] width 9 height 9
click at [241, 193] on button at bounding box center [253, 190] width 24 height 20
click at [598, 246] on div "pés" at bounding box center [595, 240] width 27 height 56
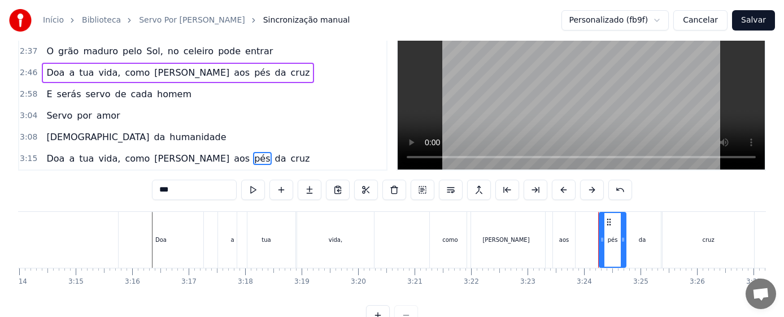
drag, startPoint x: 591, startPoint y: 223, endPoint x: 609, endPoint y: 227, distance: 18.0
click at [609, 227] on div "pés" at bounding box center [612, 240] width 25 height 54
click at [569, 233] on div "aos" at bounding box center [564, 240] width 22 height 56
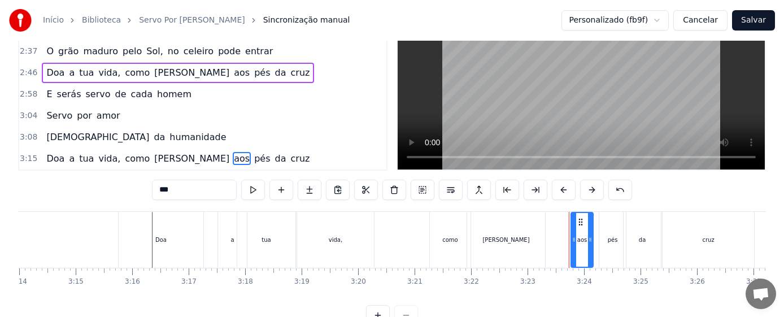
drag, startPoint x: 564, startPoint y: 221, endPoint x: 583, endPoint y: 225, distance: 19.2
click at [583, 225] on icon at bounding box center [580, 222] width 9 height 9
click at [241, 189] on button at bounding box center [253, 190] width 24 height 20
click at [584, 239] on div "aos" at bounding box center [583, 240] width 10 height 8
click at [519, 244] on div "[PERSON_NAME]" at bounding box center [506, 240] width 78 height 56
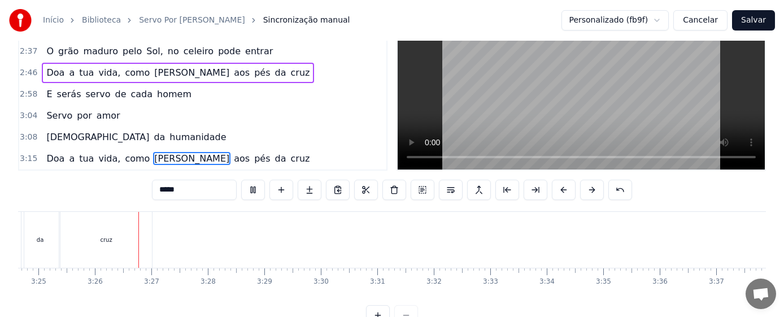
scroll to position [0, 11600]
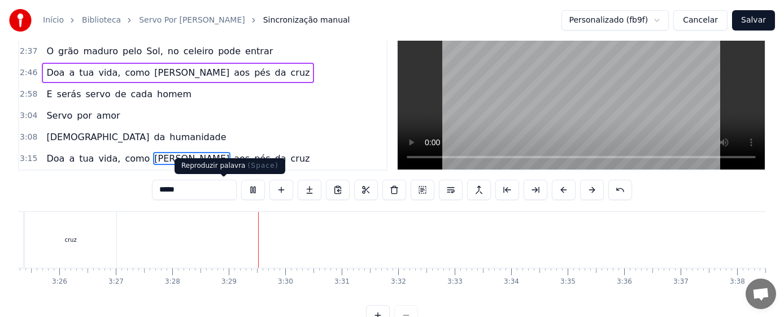
click at [241, 193] on button at bounding box center [253, 190] width 24 height 20
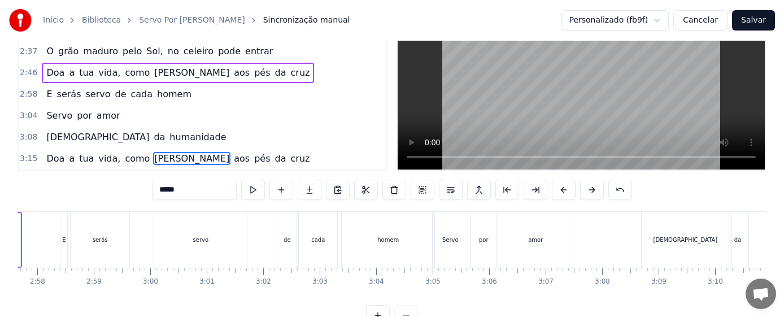
scroll to position [0, 9843]
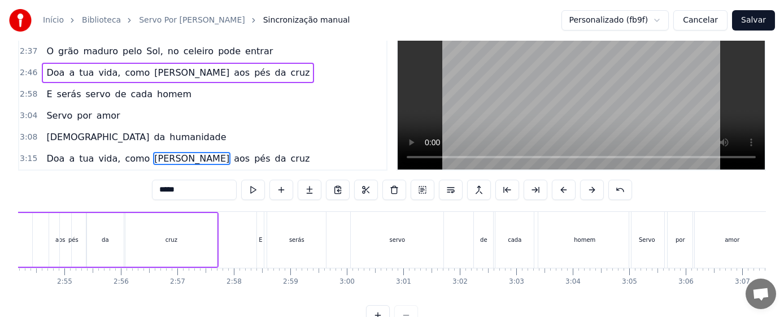
click at [262, 242] on div "E" at bounding box center [260, 240] width 7 height 56
type input "*"
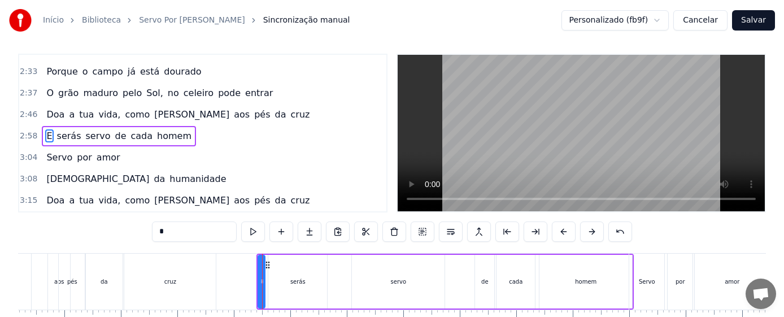
scroll to position [0, 0]
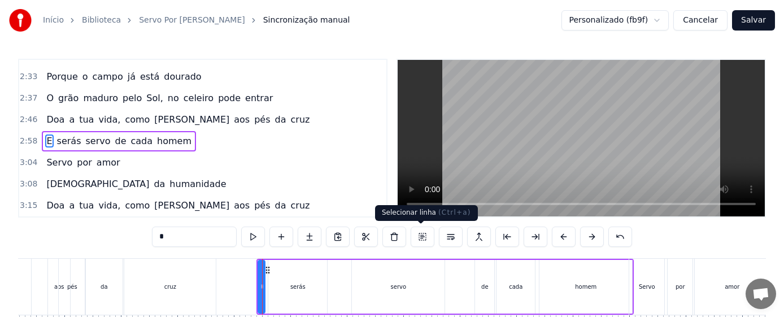
click at [420, 236] on button at bounding box center [423, 237] width 24 height 20
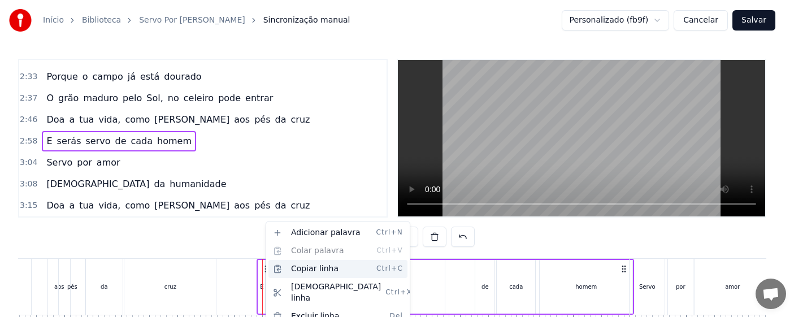
click at [324, 268] on div "Copiar linha Ctrl+C" at bounding box center [337, 269] width 139 height 18
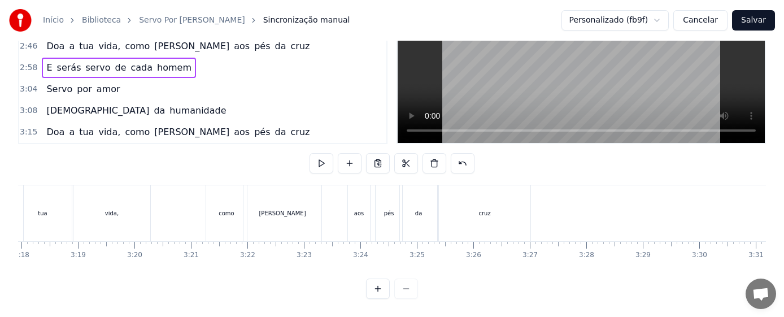
scroll to position [0, 11328]
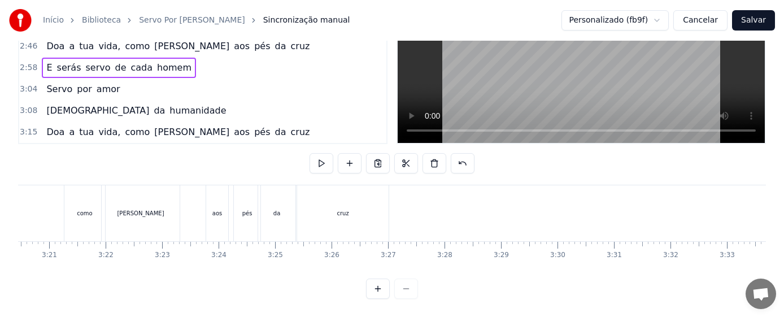
click at [389, 210] on div "cruz" at bounding box center [343, 213] width 93 height 56
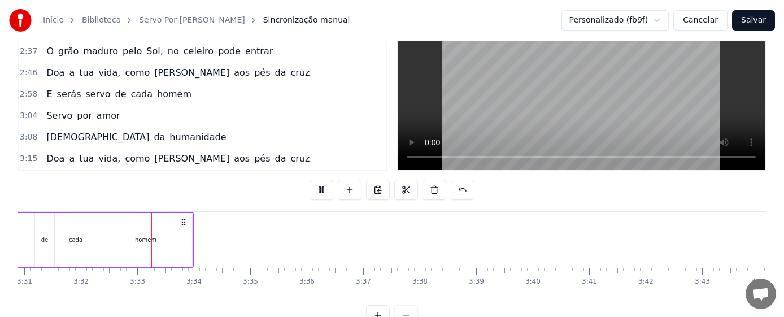
scroll to position [0, 11969]
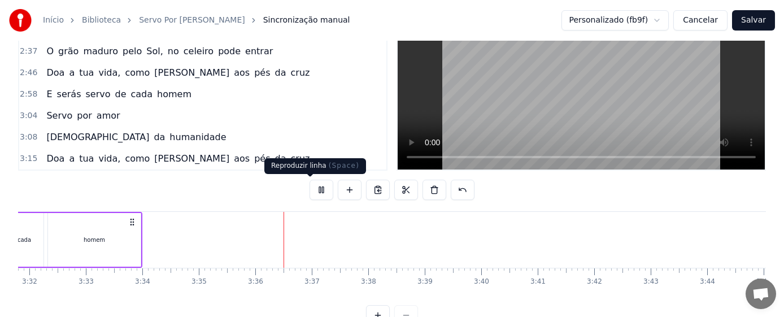
click at [313, 192] on button at bounding box center [322, 190] width 24 height 20
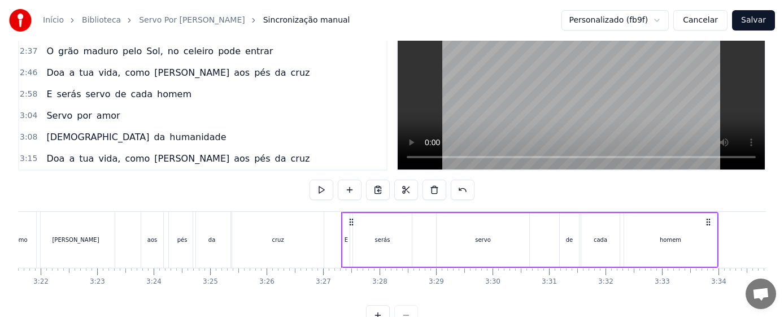
scroll to position [0, 11349]
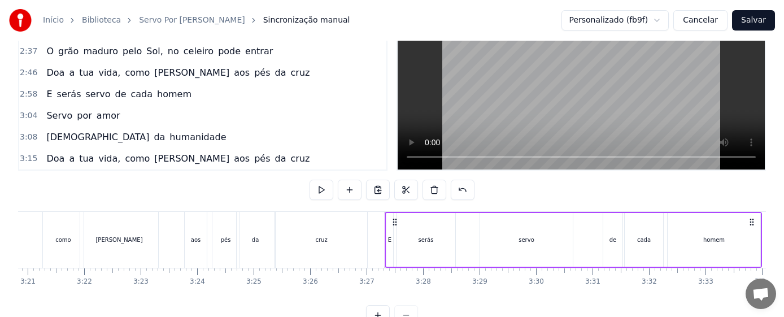
click at [390, 249] on div "E" at bounding box center [390, 240] width 7 height 54
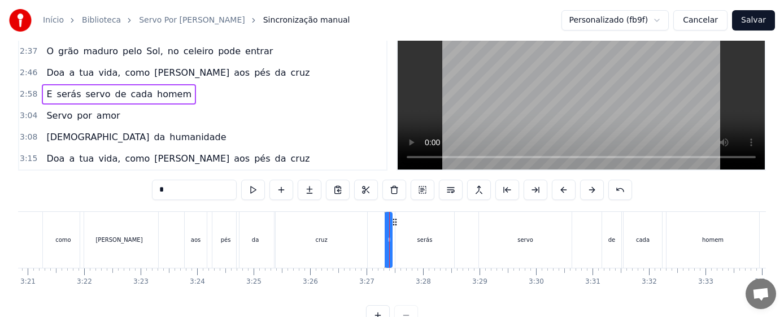
scroll to position [488, 0]
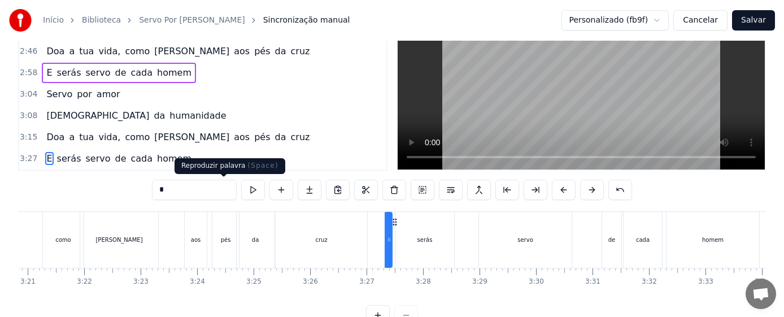
click at [241, 190] on button at bounding box center [253, 190] width 24 height 20
click at [422, 236] on div "serás" at bounding box center [425, 240] width 15 height 8
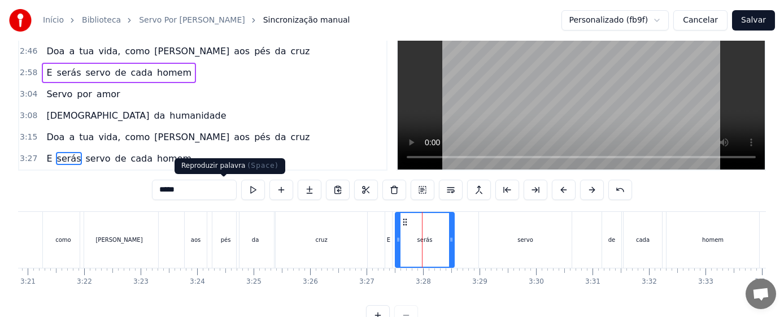
click at [241, 189] on button at bounding box center [253, 190] width 24 height 20
click at [439, 249] on div "serás" at bounding box center [425, 240] width 58 height 54
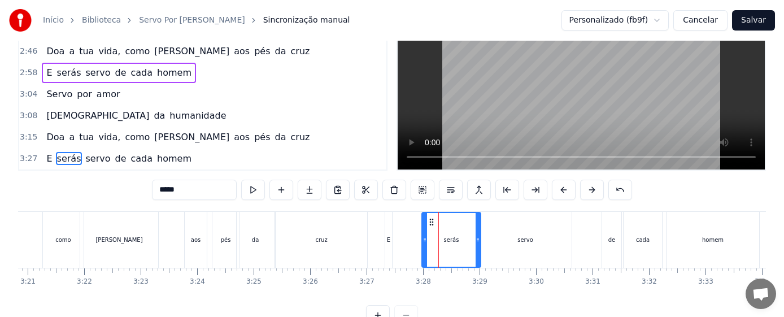
drag, startPoint x: 405, startPoint y: 221, endPoint x: 432, endPoint y: 227, distance: 27.3
click at [432, 227] on div "serás" at bounding box center [452, 240] width 58 height 54
click at [387, 243] on div "E" at bounding box center [388, 240] width 7 height 56
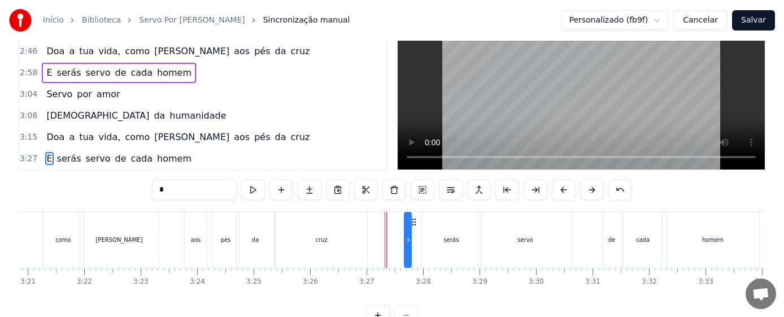
drag, startPoint x: 396, startPoint y: 223, endPoint x: 415, endPoint y: 228, distance: 19.7
click at [415, 228] on div "E serás servo de cada homem" at bounding box center [573, 240] width 377 height 56
click at [368, 239] on div "cruz" at bounding box center [321, 240] width 93 height 56
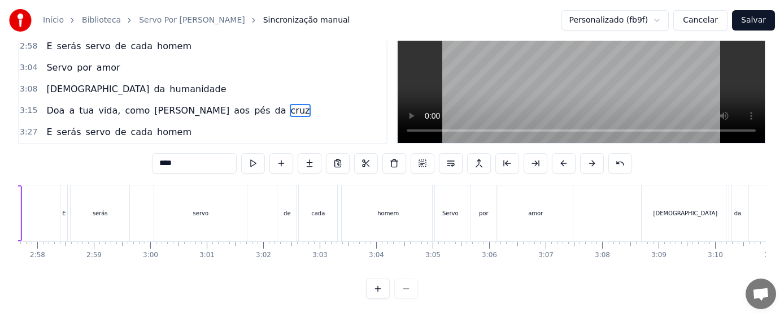
scroll to position [0, 9985]
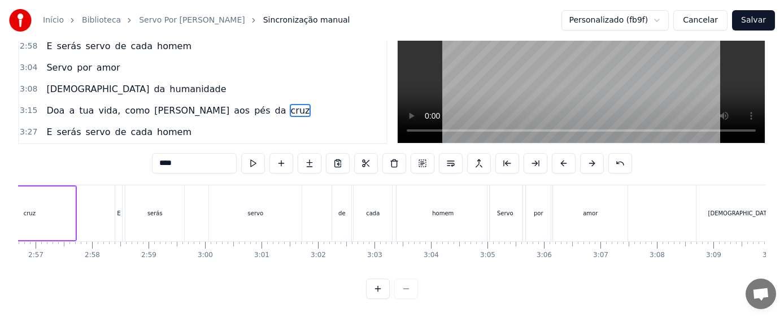
click at [501, 210] on div "Servo" at bounding box center [505, 213] width 35 height 56
type input "*****"
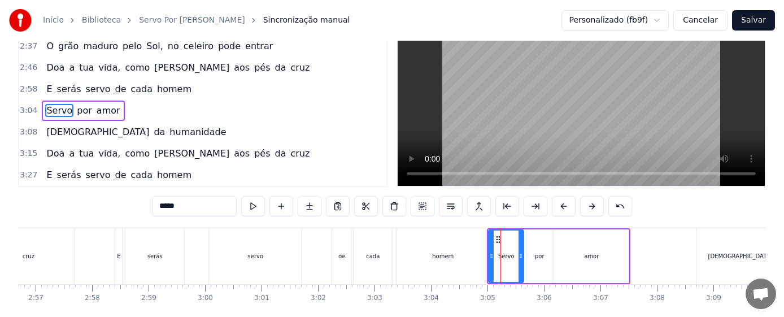
scroll to position [0, 0]
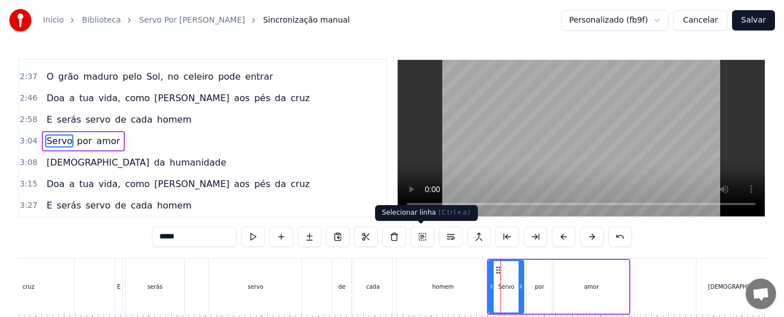
click at [420, 235] on button at bounding box center [423, 237] width 24 height 20
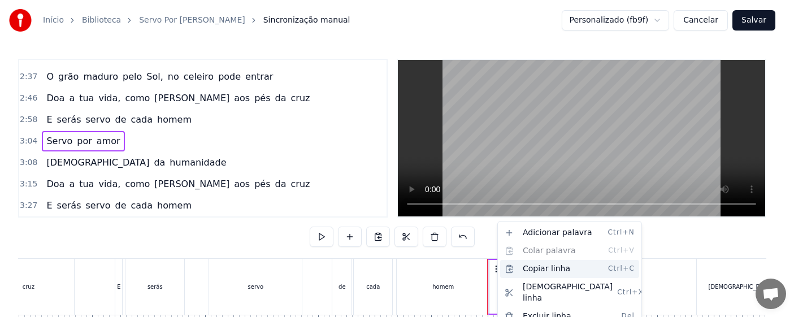
click at [549, 271] on div "Copiar linha Ctrl+C" at bounding box center [569, 269] width 139 height 18
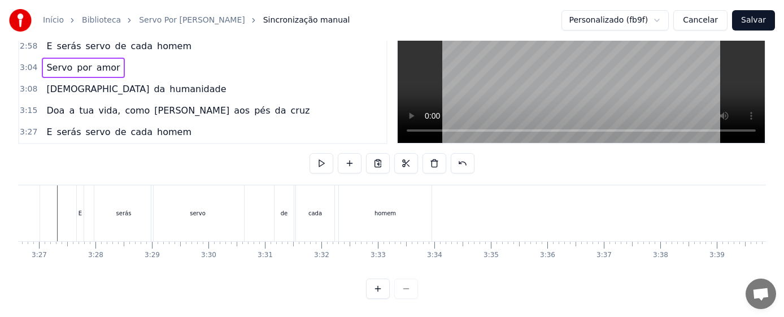
scroll to position [0, 11688]
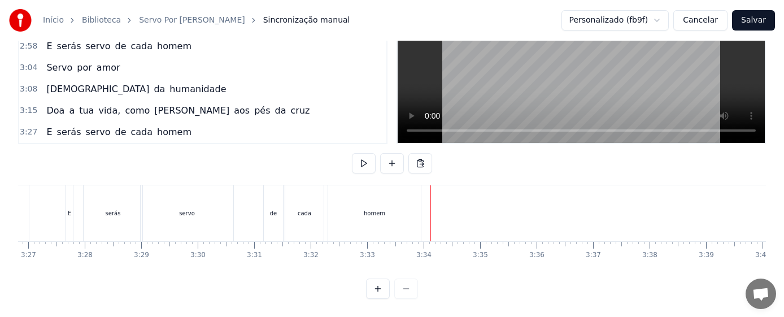
click at [408, 212] on div "homem" at bounding box center [374, 213] width 93 height 56
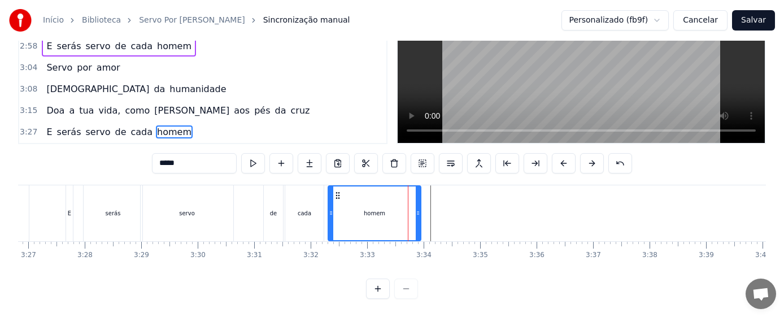
scroll to position [47, 0]
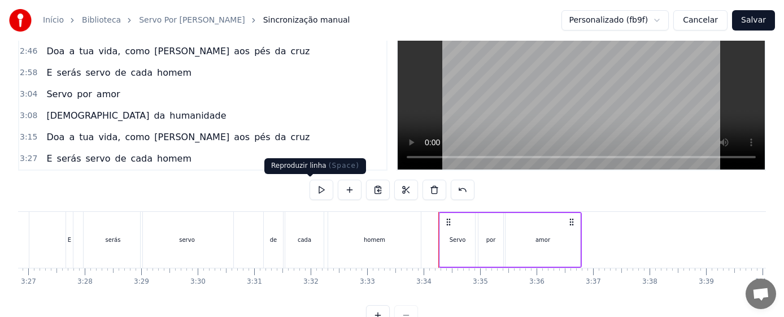
click at [310, 192] on button at bounding box center [322, 190] width 24 height 20
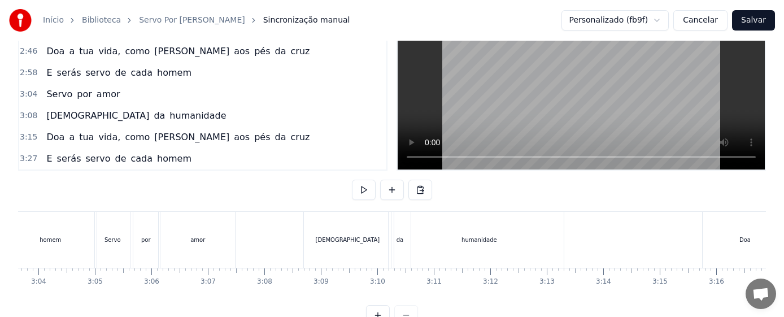
scroll to position [0, 10433]
click at [304, 241] on div "[DEMOGRAPHIC_DATA]" at bounding box center [293, 240] width 64 height 8
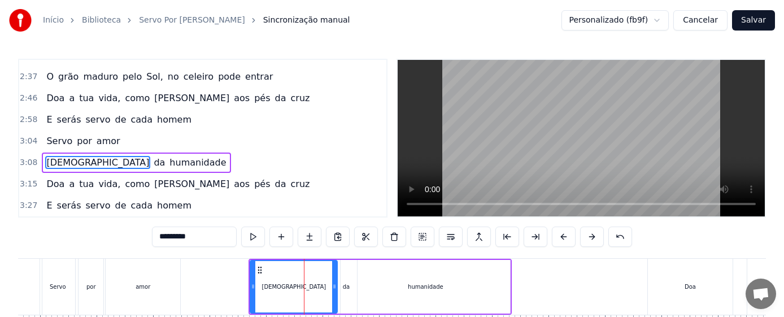
scroll to position [509, 0]
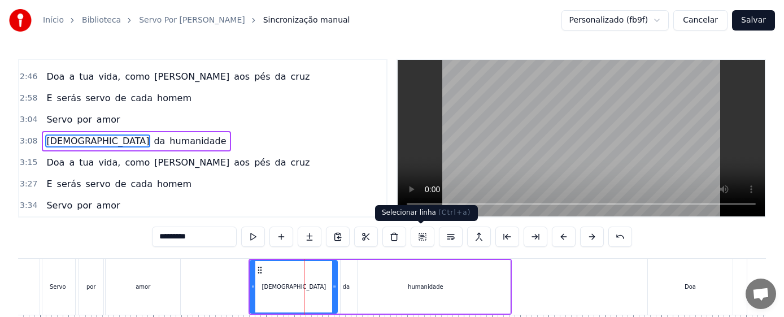
click at [422, 233] on button at bounding box center [423, 237] width 24 height 20
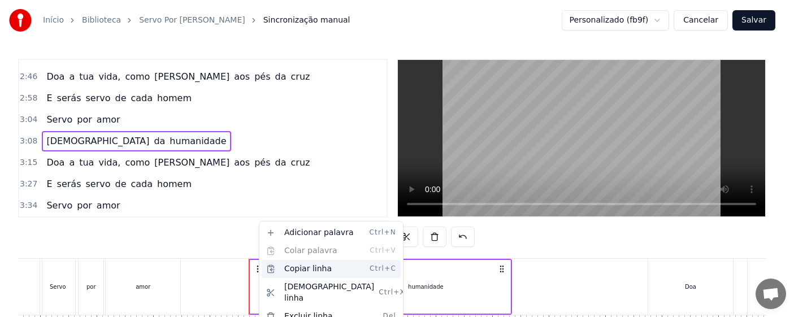
click at [313, 268] on div "Copiar linha Ctrl+C" at bounding box center [331, 269] width 139 height 18
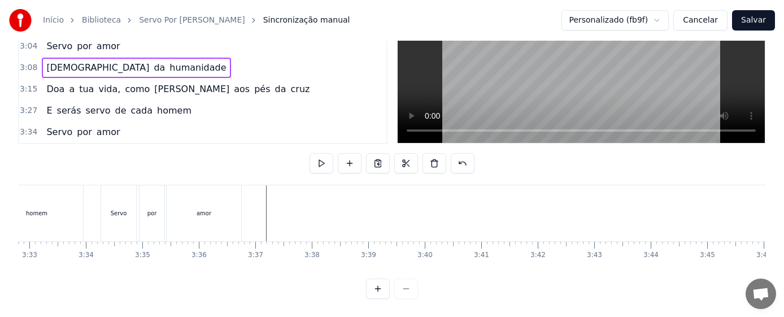
scroll to position [0, 12081]
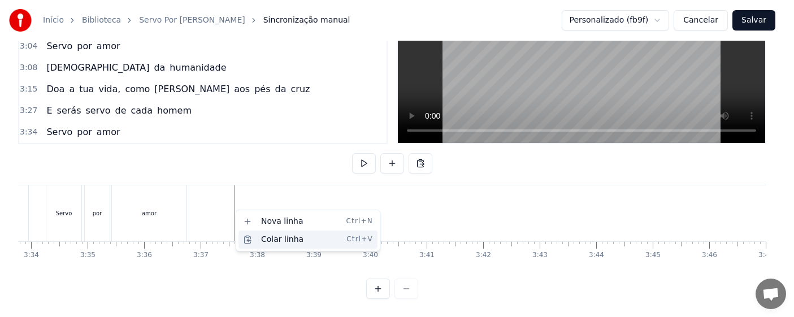
click at [296, 238] on div "Colar linha Ctrl+V" at bounding box center [307, 240] width 139 height 18
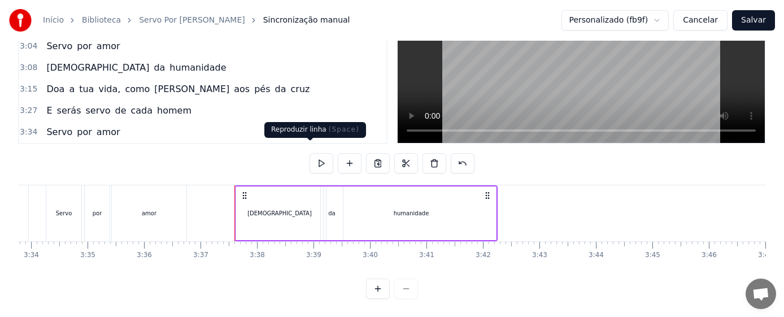
click at [313, 153] on button at bounding box center [322, 163] width 24 height 20
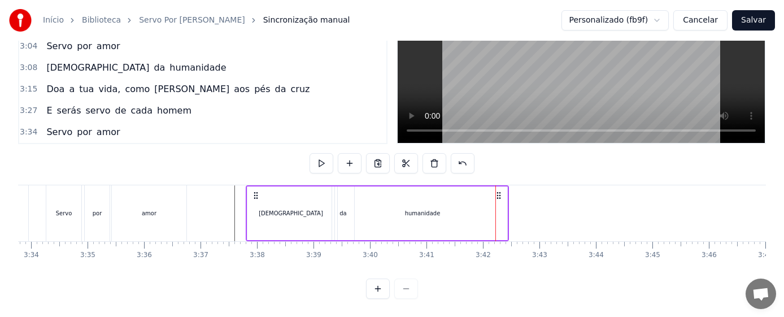
drag, startPoint x: 245, startPoint y: 186, endPoint x: 256, endPoint y: 186, distance: 11.3
click at [256, 191] on icon at bounding box center [255, 195] width 9 height 9
click at [310, 154] on button at bounding box center [322, 163] width 24 height 20
click at [313, 154] on button at bounding box center [322, 163] width 24 height 20
click at [258, 191] on icon at bounding box center [258, 195] width 9 height 9
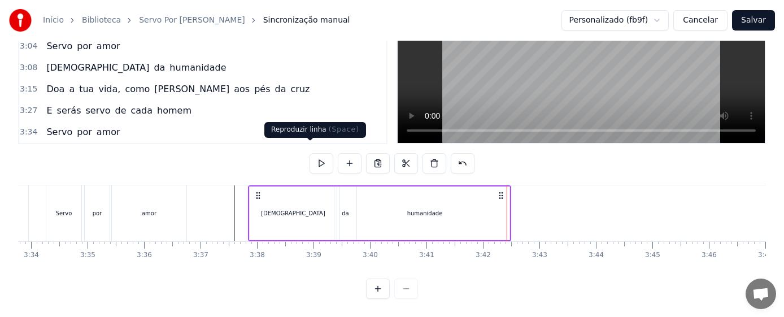
click at [313, 154] on button at bounding box center [322, 163] width 24 height 20
click at [491, 210] on div "humanidade" at bounding box center [425, 213] width 170 height 54
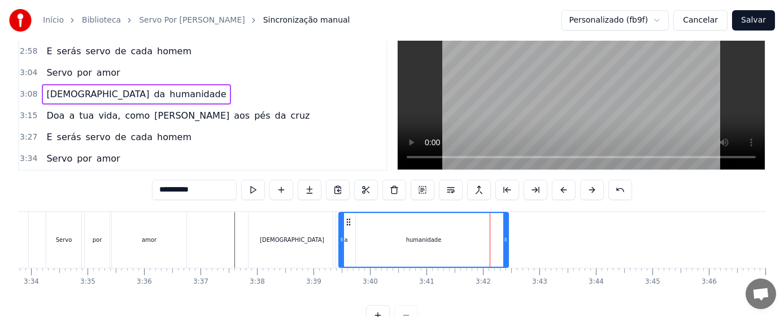
scroll to position [531, 0]
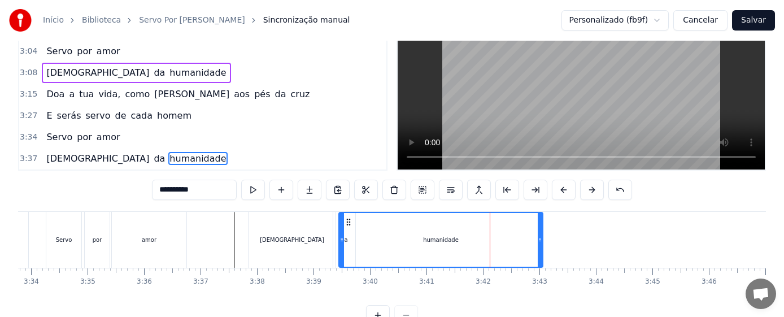
drag, startPoint x: 507, startPoint y: 245, endPoint x: 542, endPoint y: 250, distance: 34.8
click at [542, 250] on div at bounding box center [540, 240] width 5 height 54
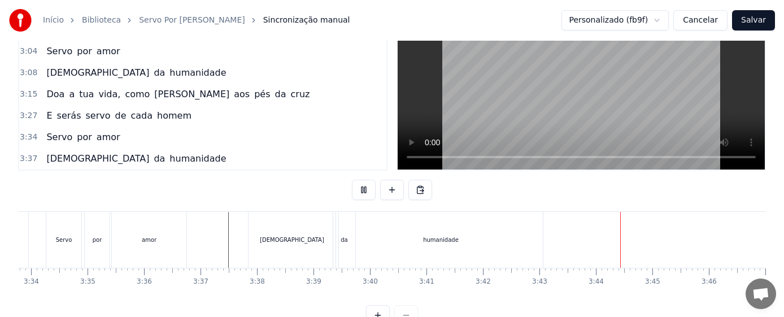
click at [448, 238] on div "humanidade" at bounding box center [441, 240] width 36 height 8
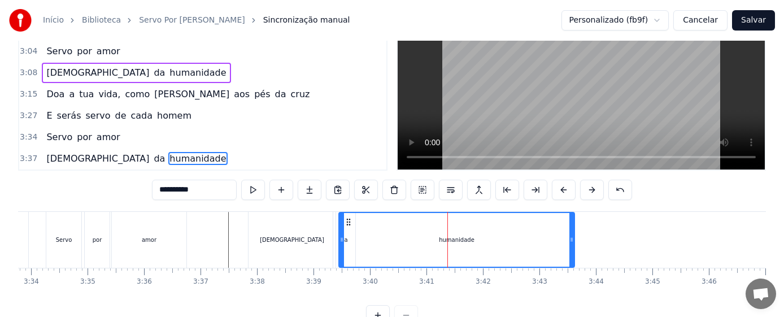
drag, startPoint x: 541, startPoint y: 247, endPoint x: 573, endPoint y: 251, distance: 32.0
click at [573, 251] on div at bounding box center [572, 240] width 5 height 54
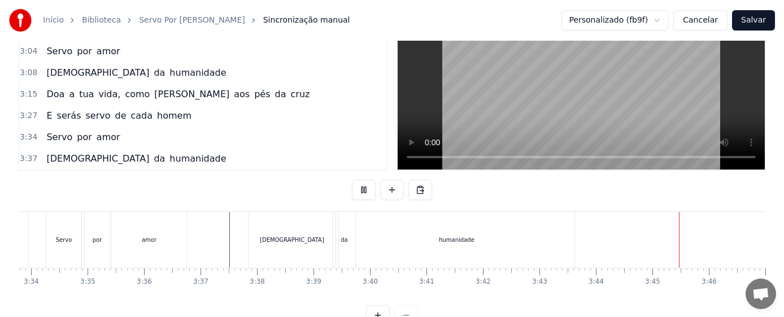
click at [489, 249] on div "humanidade" at bounding box center [457, 240] width 236 height 56
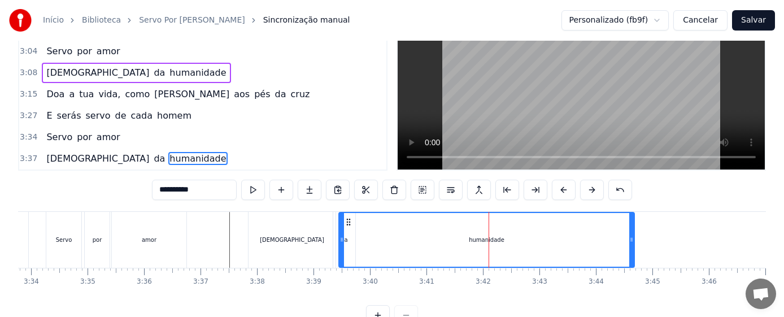
drag, startPoint x: 573, startPoint y: 250, endPoint x: 633, endPoint y: 254, distance: 60.0
click at [633, 254] on div at bounding box center [632, 240] width 5 height 54
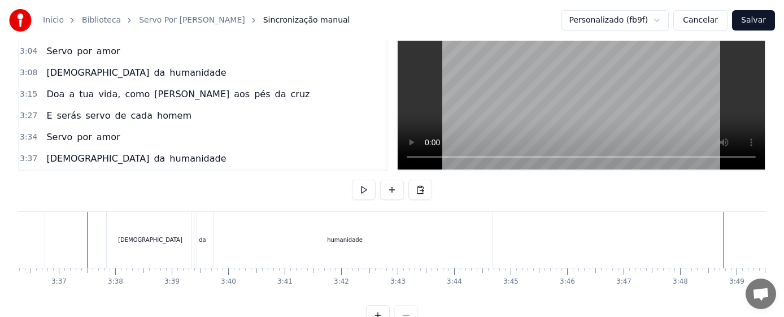
scroll to position [0, 12190]
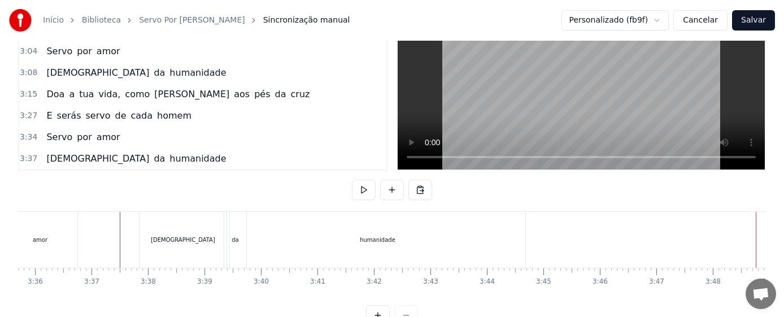
click at [398, 247] on div "humanidade" at bounding box center [378, 240] width 296 height 56
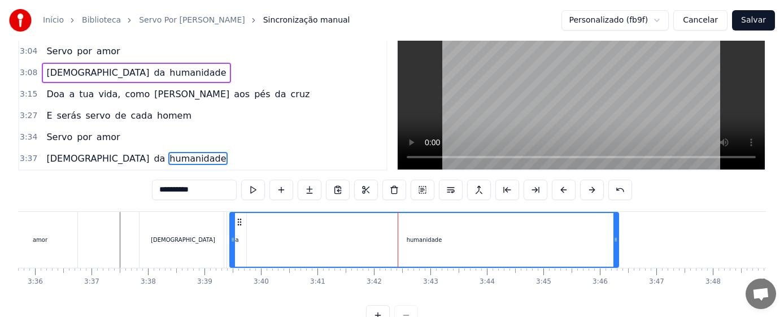
drag, startPoint x: 523, startPoint y: 246, endPoint x: 617, endPoint y: 258, distance: 93.9
click at [617, 258] on div at bounding box center [616, 240] width 5 height 54
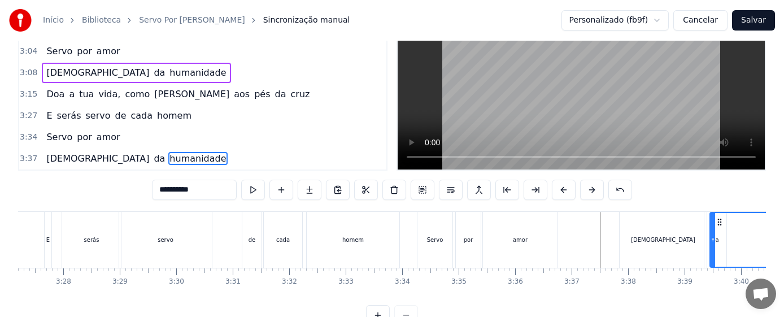
click at [628, 245] on div "[DEMOGRAPHIC_DATA]" at bounding box center [663, 240] width 87 height 56
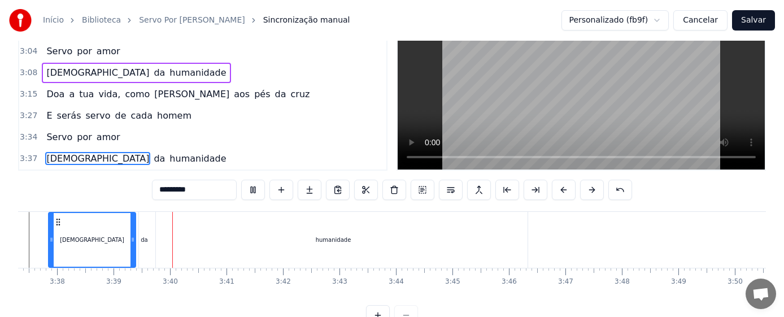
scroll to position [0, 12348]
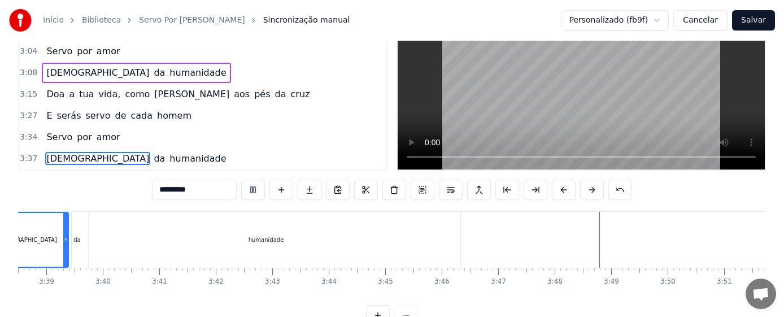
click at [310, 241] on div "humanidade" at bounding box center [266, 240] width 389 height 56
type input "**********"
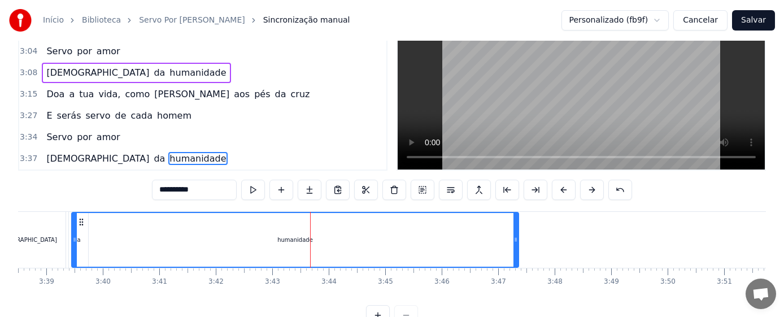
drag, startPoint x: 459, startPoint y: 247, endPoint x: 517, endPoint y: 250, distance: 58.3
click at [517, 250] on div at bounding box center [516, 240] width 5 height 54
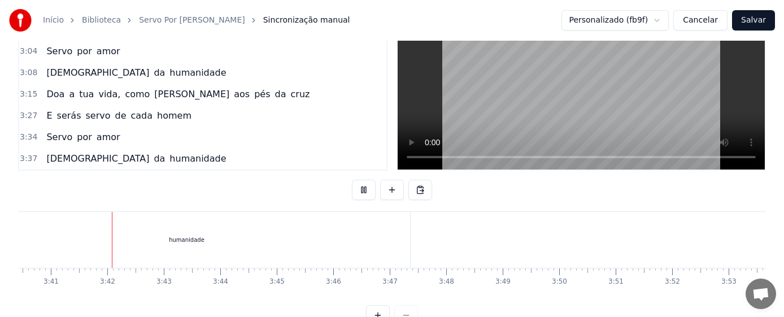
scroll to position [0, 12457]
click at [192, 237] on div "humanidade" at bounding box center [186, 240] width 36 height 8
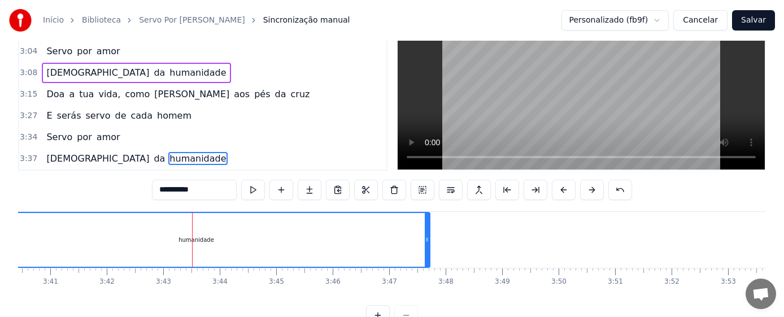
drag, startPoint x: 409, startPoint y: 249, endPoint x: 429, endPoint y: 249, distance: 20.4
click at [429, 249] on div at bounding box center [427, 240] width 5 height 54
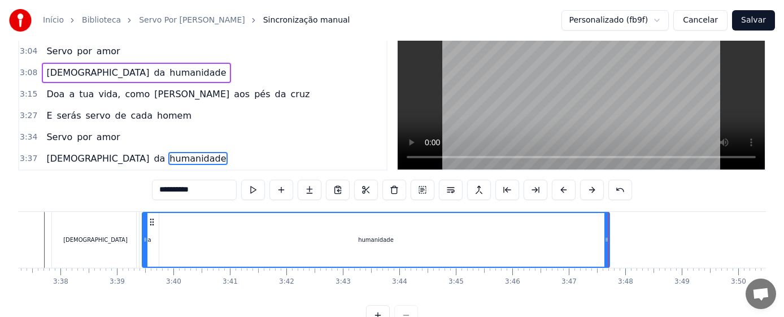
scroll to position [0, 12058]
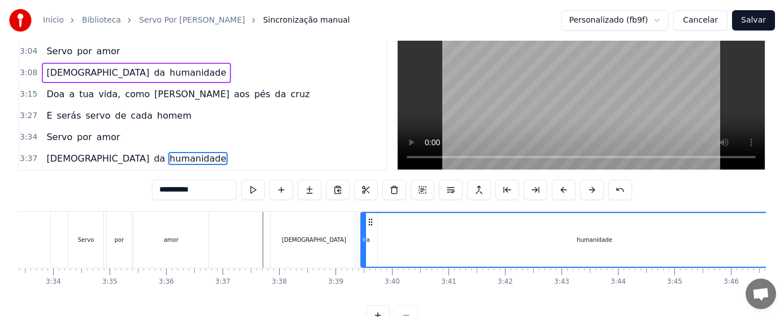
click at [300, 243] on div "[DEMOGRAPHIC_DATA]" at bounding box center [314, 240] width 87 height 56
type input "*********"
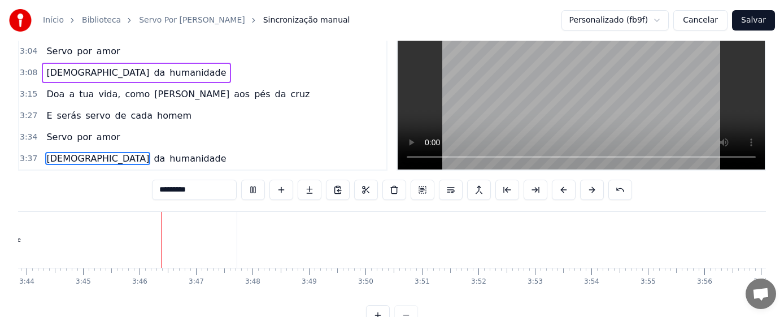
scroll to position [0, 12703]
click at [757, 19] on button "Salvar" at bounding box center [753, 20] width 43 height 20
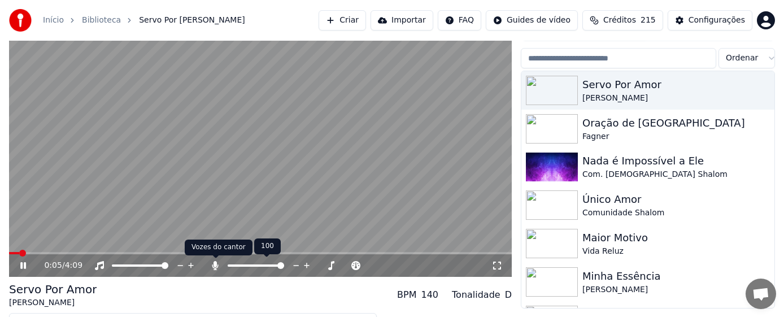
click at [216, 267] on icon at bounding box center [215, 265] width 6 height 9
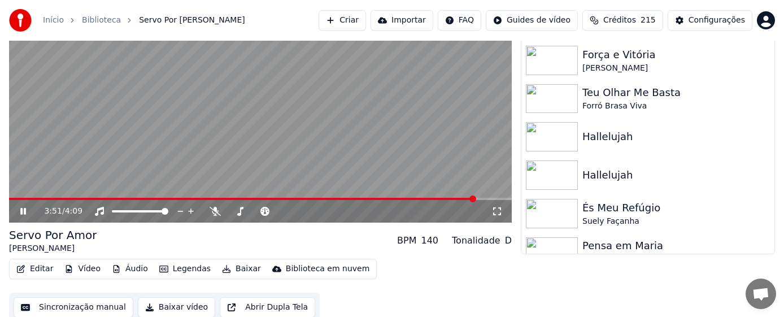
scroll to position [106, 0]
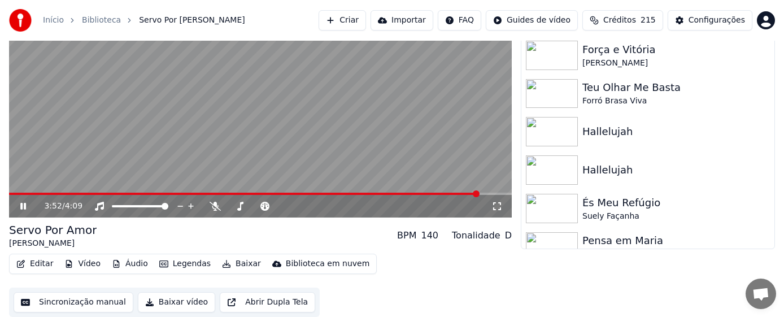
click at [177, 302] on button "Baixar vídeo" at bounding box center [176, 302] width 77 height 20
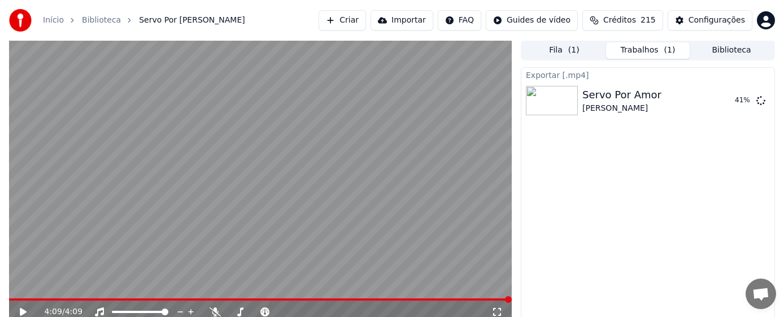
scroll to position [0, 0]
click at [726, 105] on button "Exibir" at bounding box center [731, 101] width 42 height 20
